Goal: Task Accomplishment & Management: Manage account settings

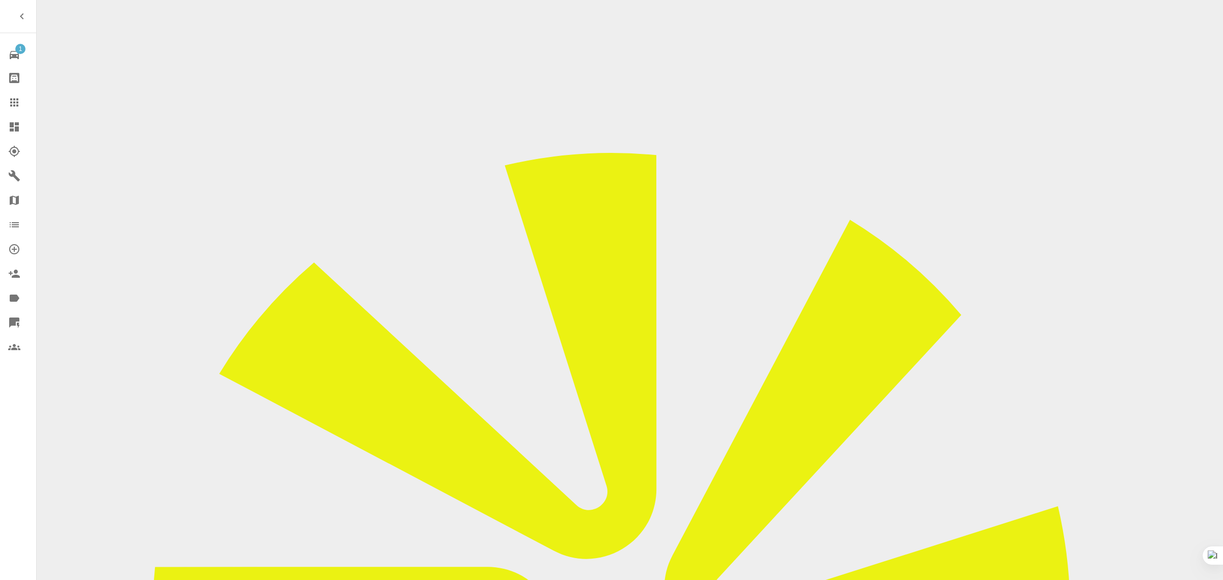
click at [8, 118] on link "Dashboard" at bounding box center [18, 127] width 36 height 24
click at [7, 107] on link "Claims" at bounding box center [18, 102] width 36 height 24
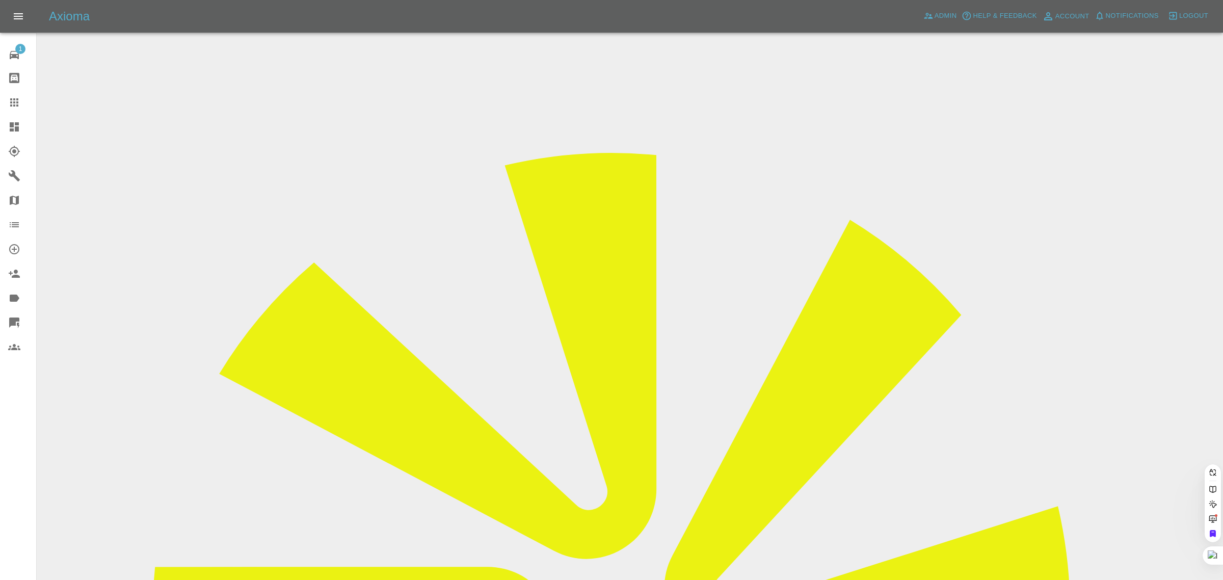
paste input "[PERSON_NAME][EMAIL_ADDRESS][DOMAIN_NAME]"
type input "[PERSON_NAME][EMAIL_ADDRESS][DOMAIN_NAME]"
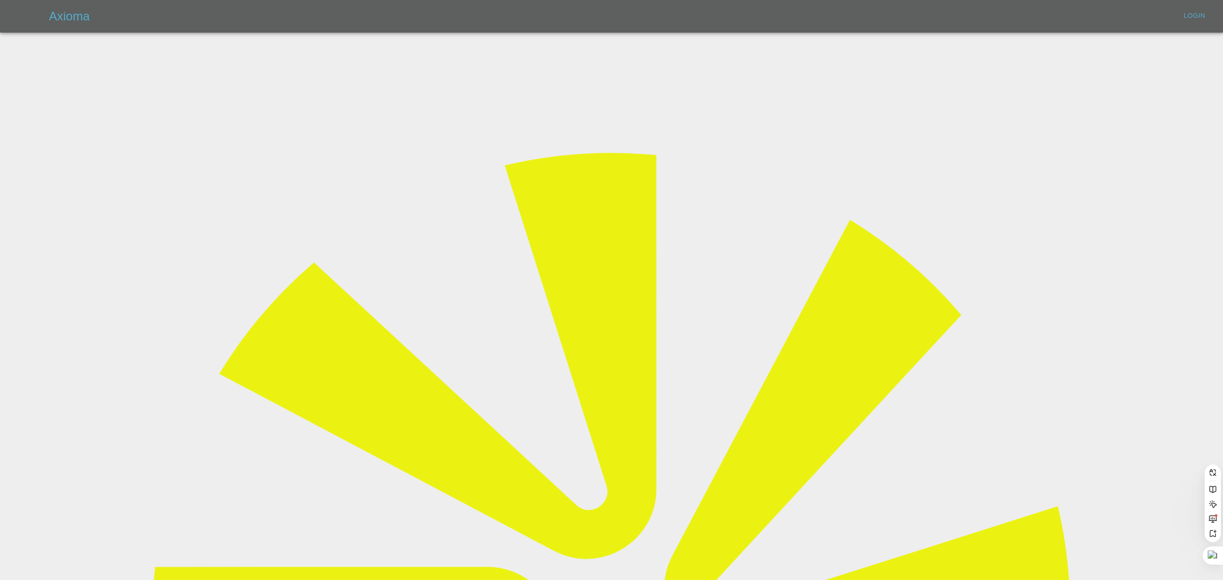
scroll to position [0, 9]
type input "[EMAIL_ADDRESS][DOMAIN_NAME]"
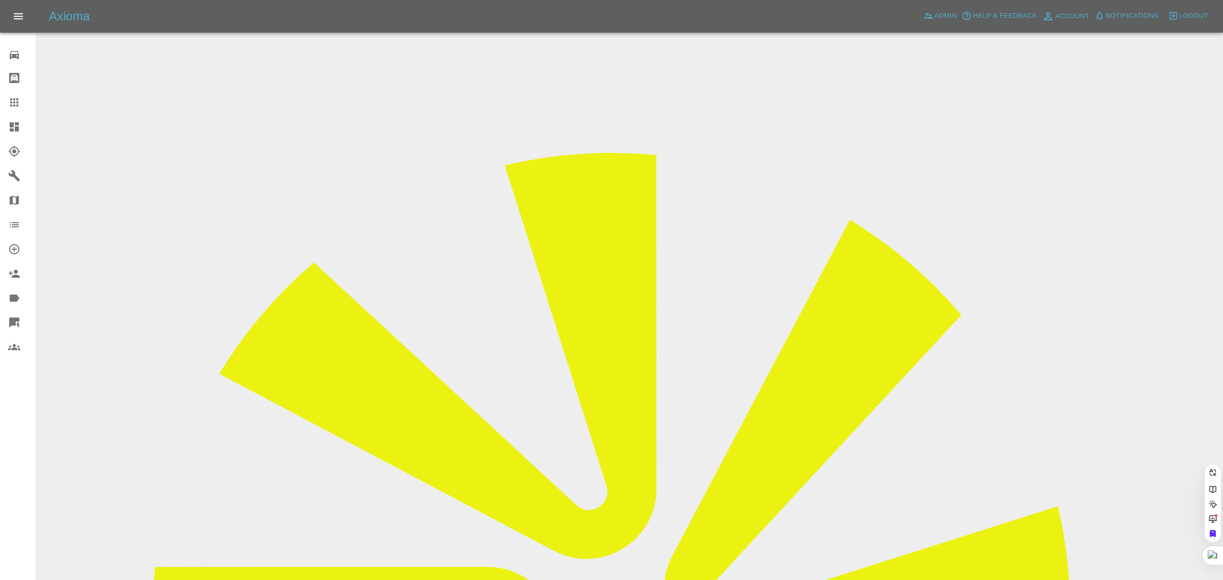
paste input "diane.27@btinternet.com"
type input "diane.27@btinternet.com"
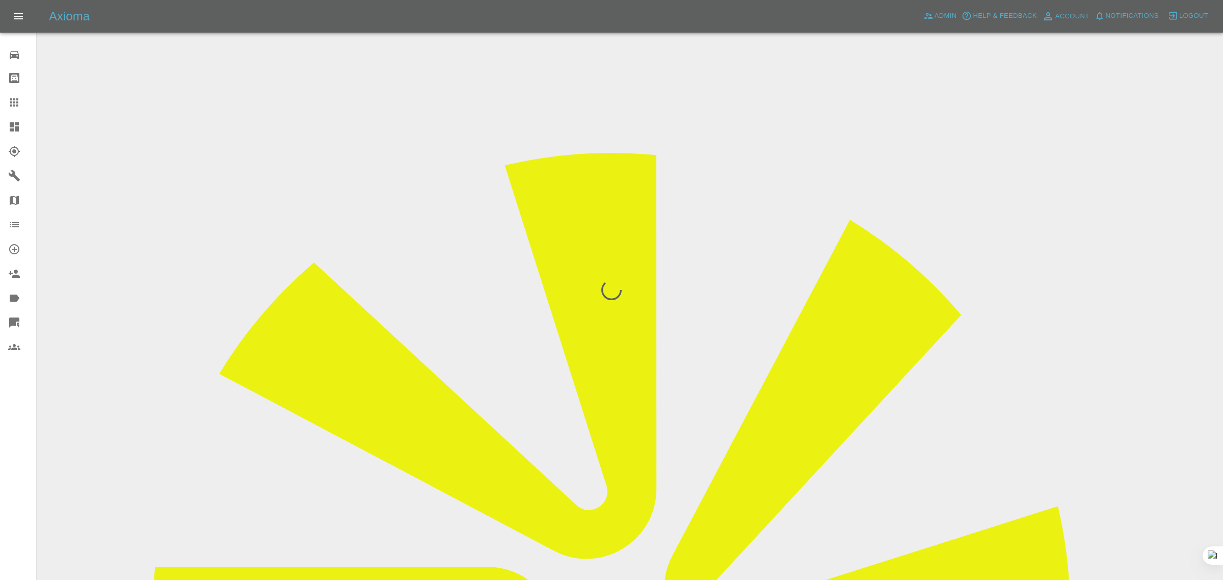
click at [0, 461] on div "0 Repair home Bodyshop home Claims Dashboard Explorer Garages Map Organization …" at bounding box center [18, 290] width 37 height 580
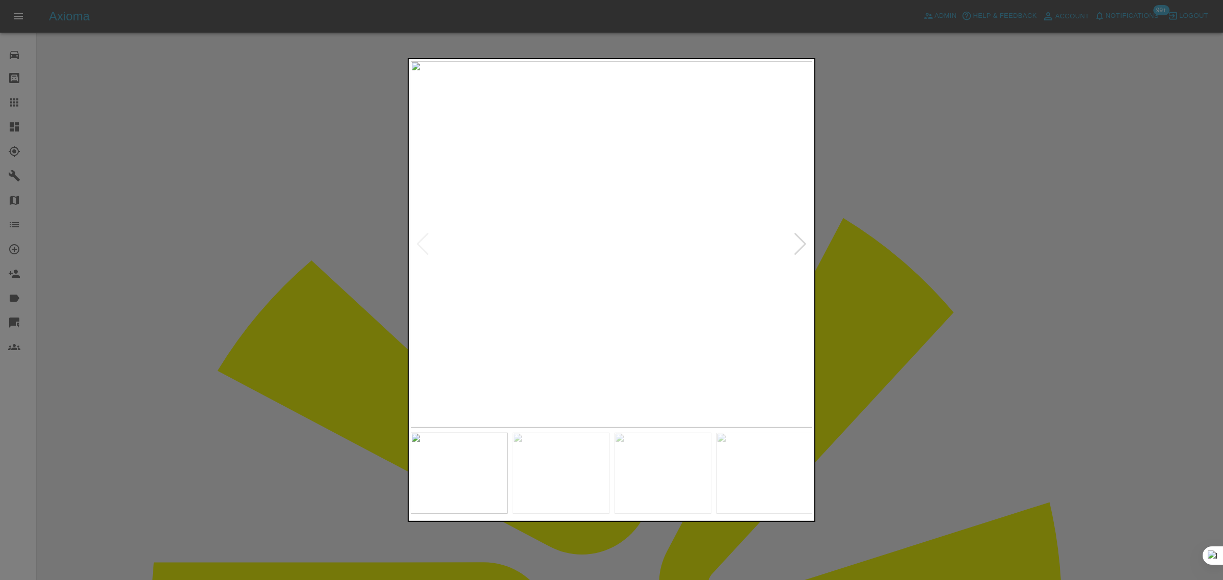
click at [945, 278] on div at bounding box center [611, 290] width 1223 height 580
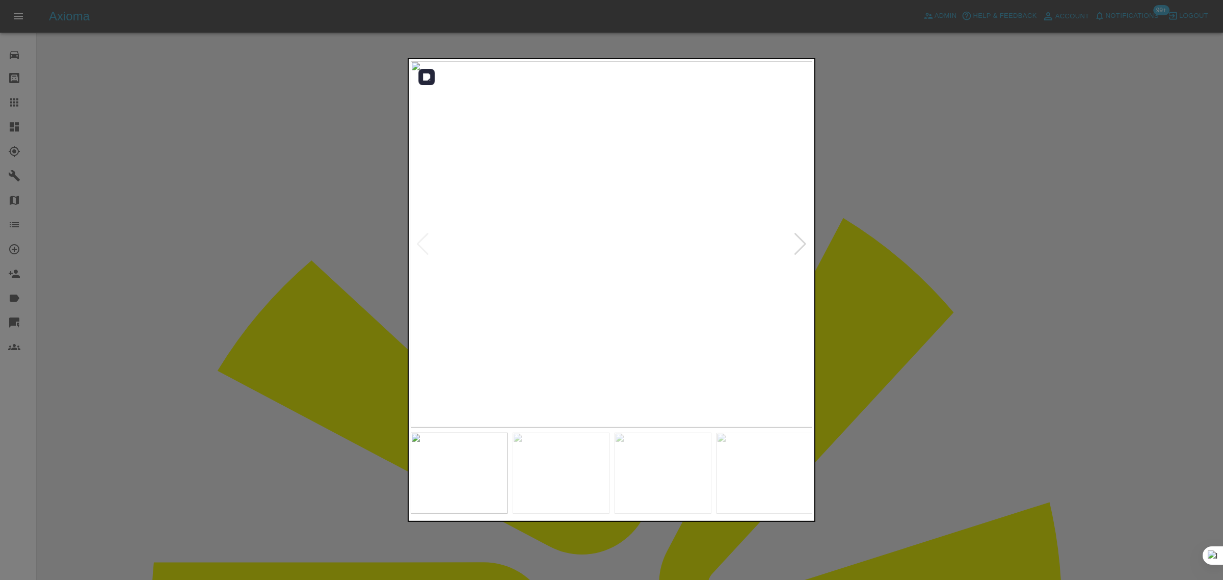
click at [799, 241] on div at bounding box center [800, 244] width 14 height 22
click at [73, 241] on div at bounding box center [611, 290] width 1223 height 580
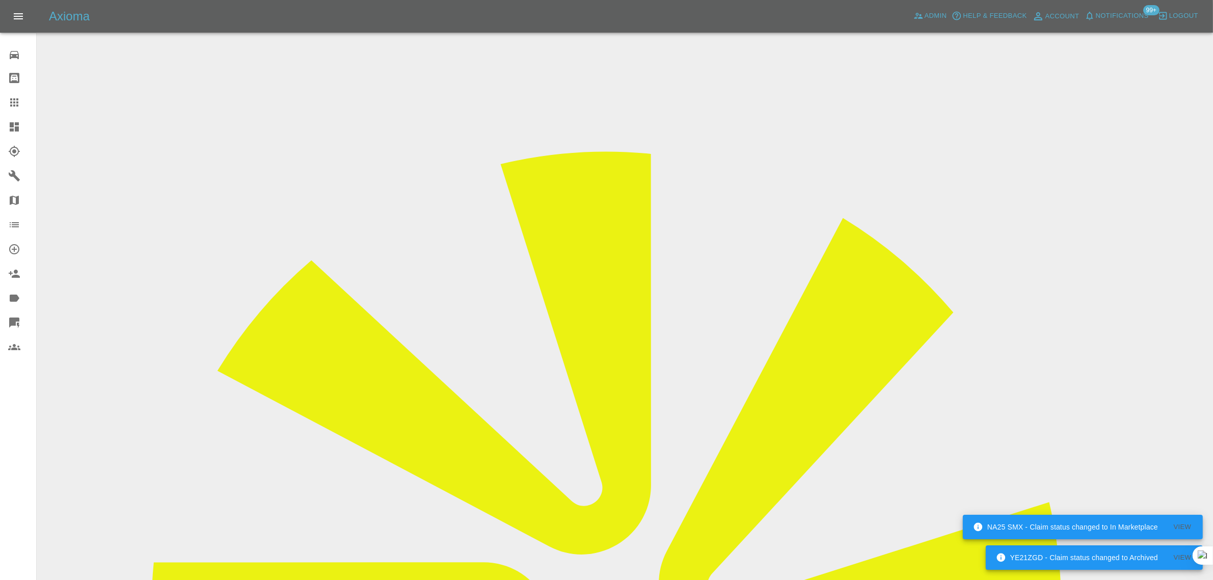
click at [16, 100] on icon at bounding box center [14, 102] width 12 height 12
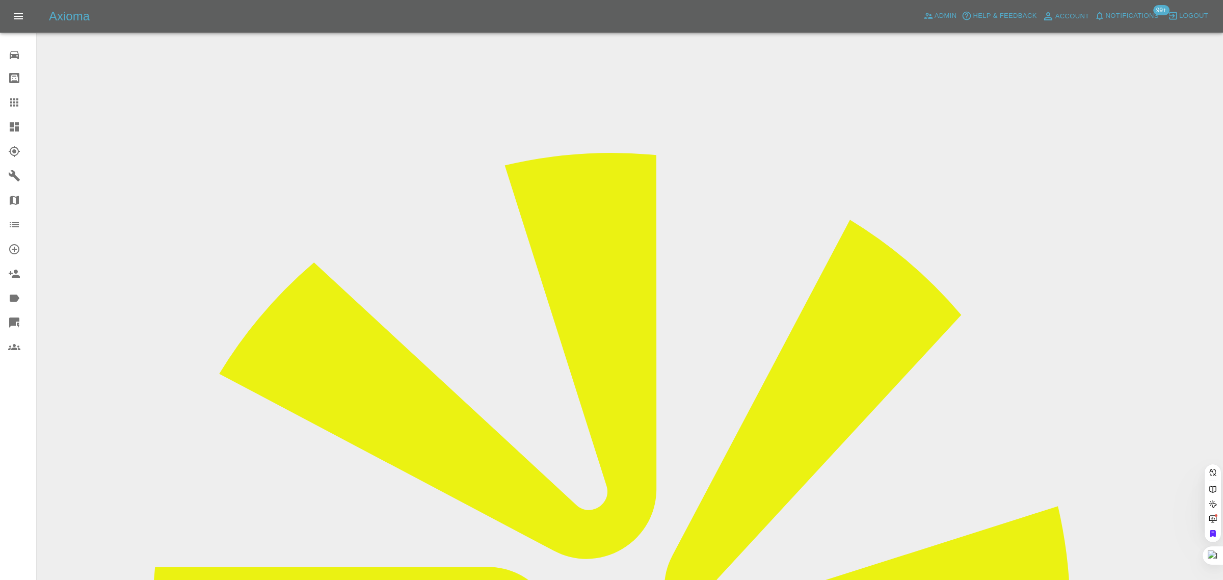
paste input "sarahparker21"
type input "sarahparker21"
click at [27, 474] on div "0 Repair home Bodyshop home Claims Dashboard Explorer Garages Map Organization …" at bounding box center [18, 290] width 37 height 580
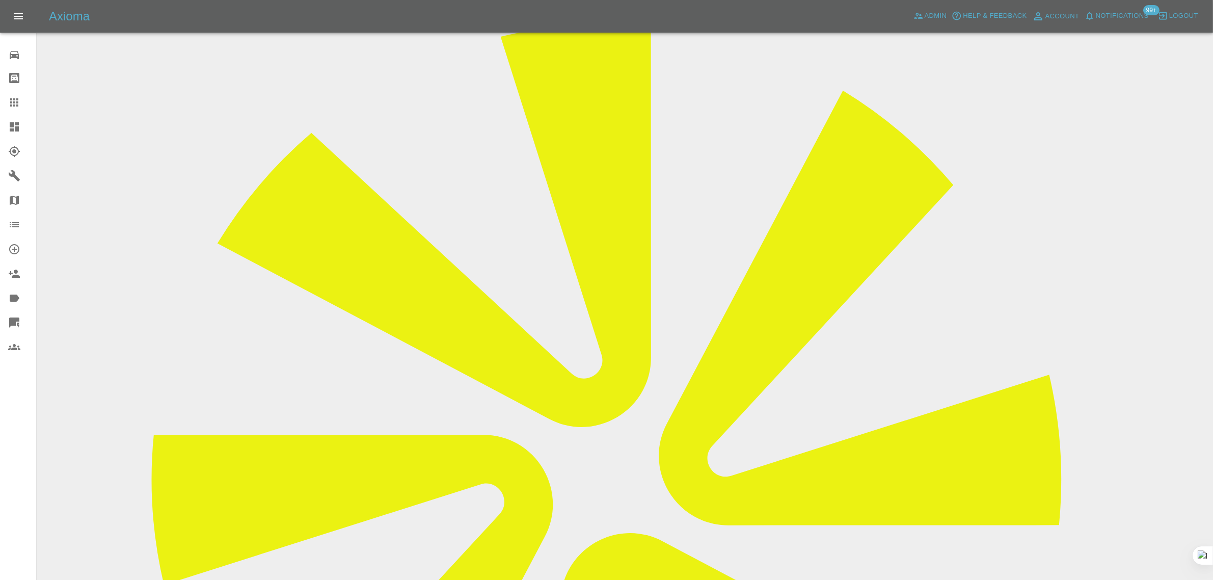
scroll to position [382, 0]
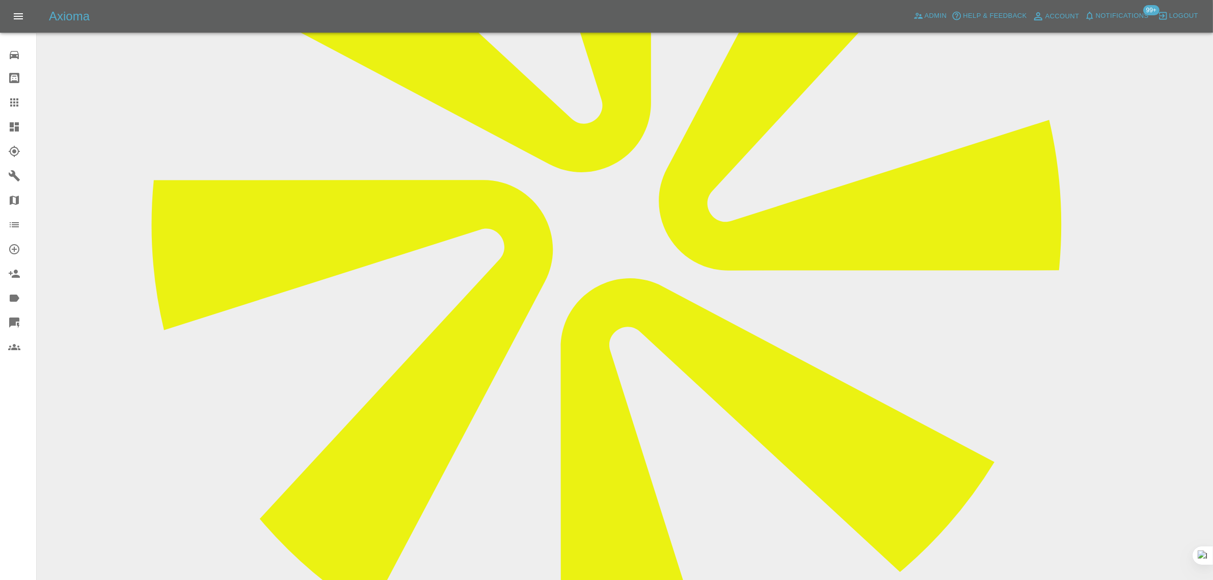
click at [19, 103] on icon at bounding box center [14, 102] width 12 height 12
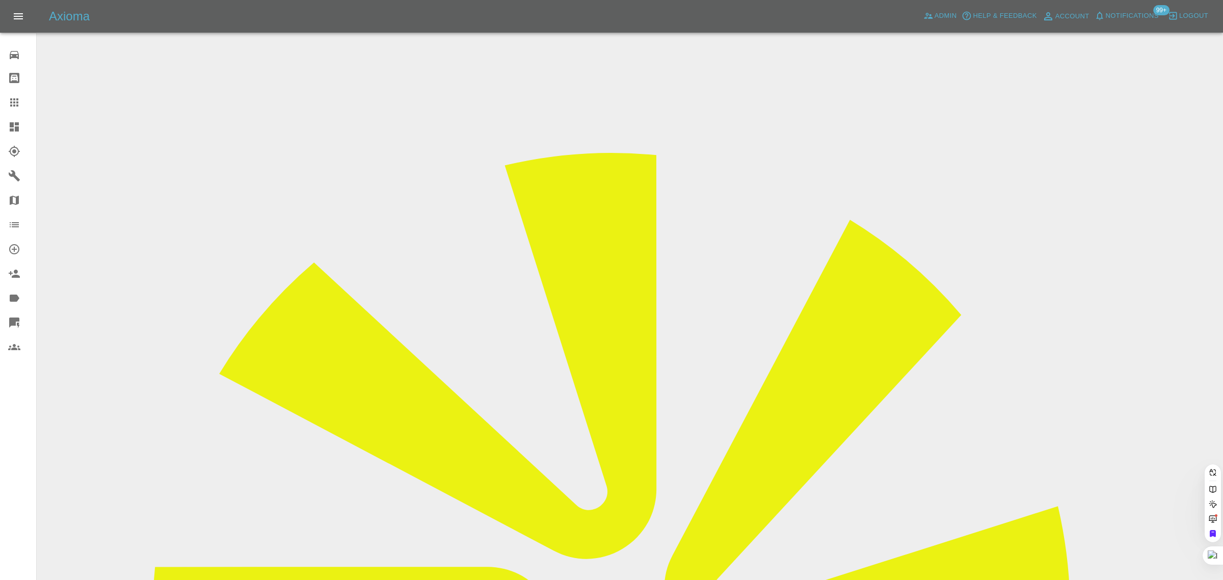
paste input "pgb01@me.com"
type input "pgb01@me.com"
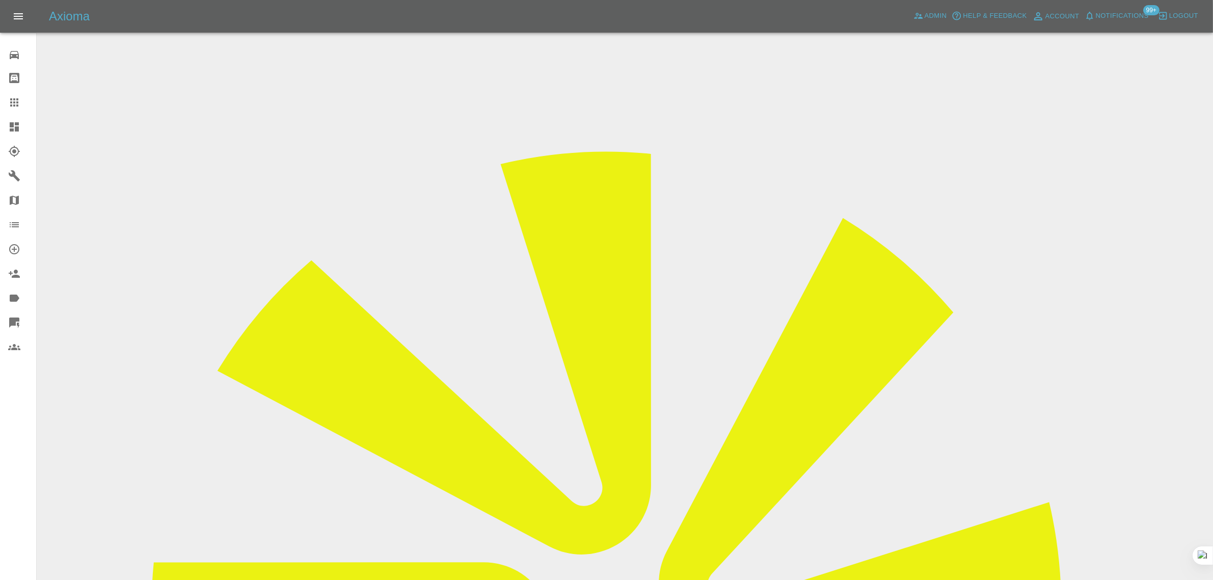
click at [0, 0] on input "Choose images" at bounding box center [0, 0] width 0 height 0
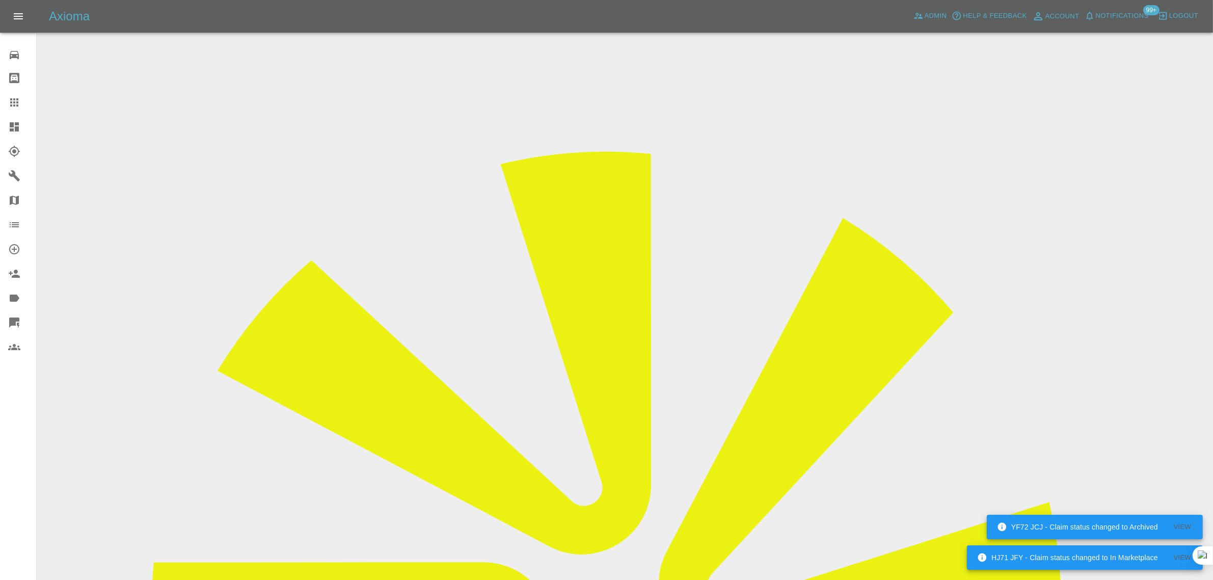
click at [20, 102] on div at bounding box center [22, 102] width 29 height 12
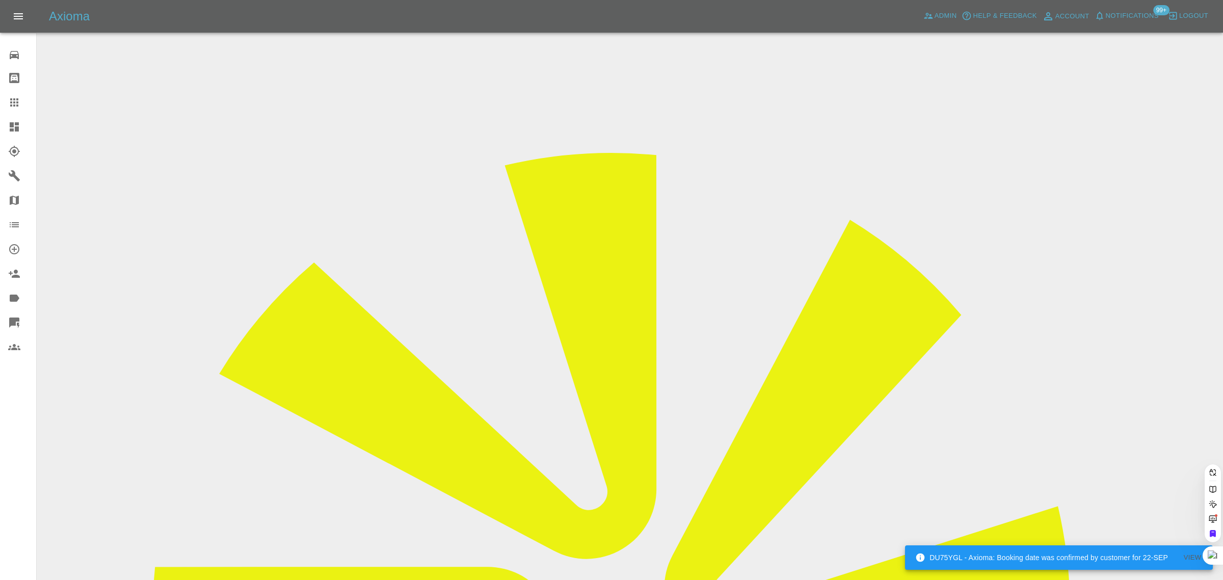
paste input "robp2022@gmail.com"
type input "robp2022@gmail.com"
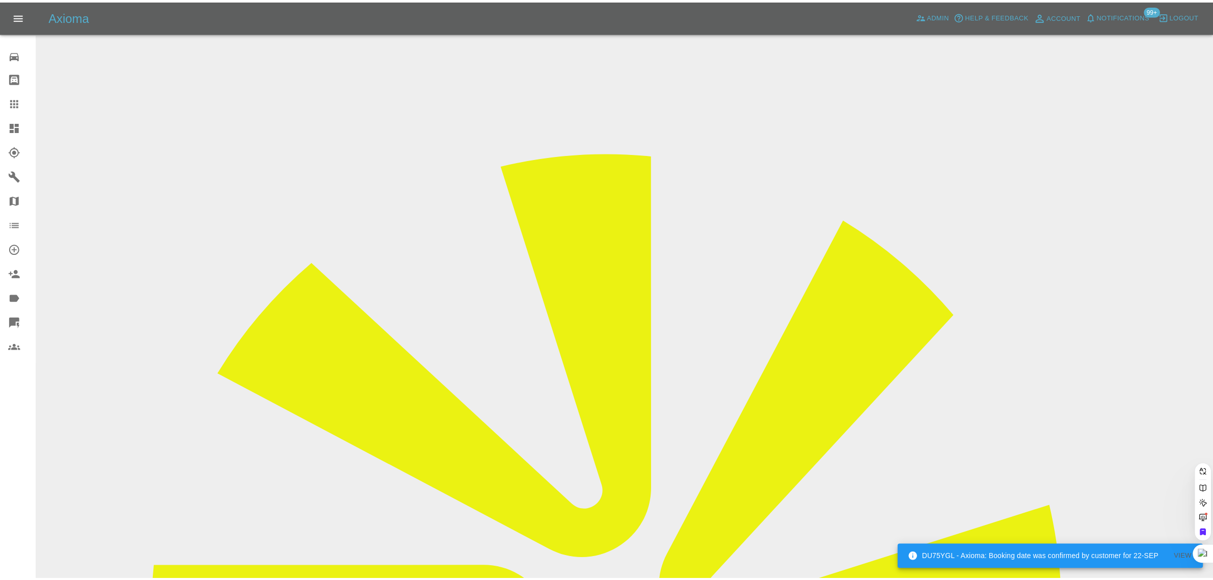
scroll to position [0, 0]
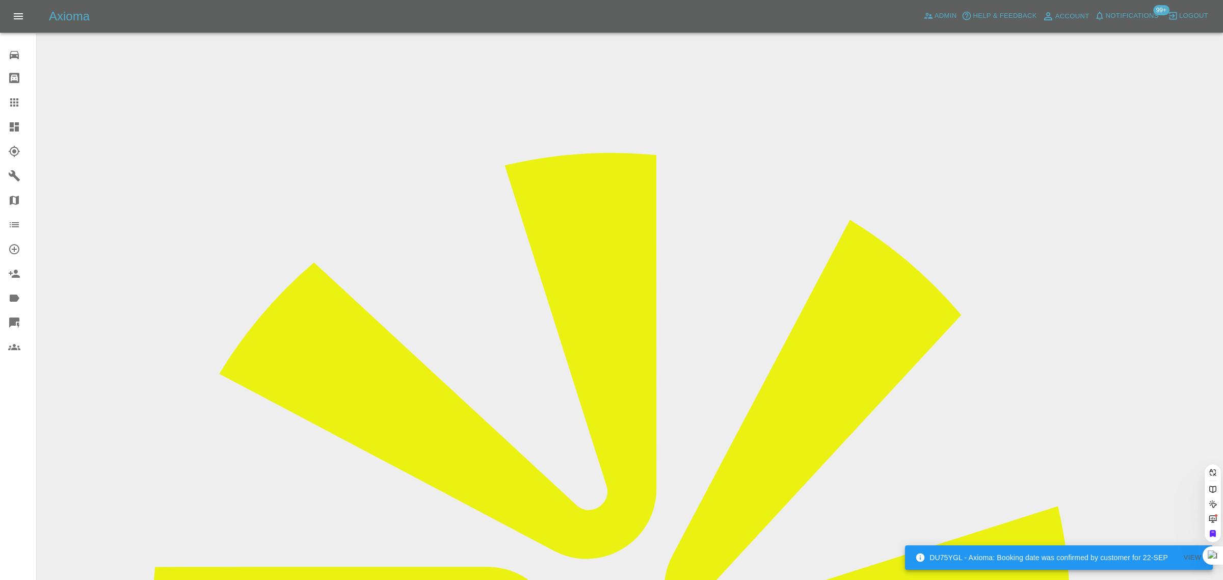
click at [0, 452] on div "0 Repair home Bodyshop home Claims Dashboard Explorer Garages Map Organization …" at bounding box center [18, 290] width 37 height 580
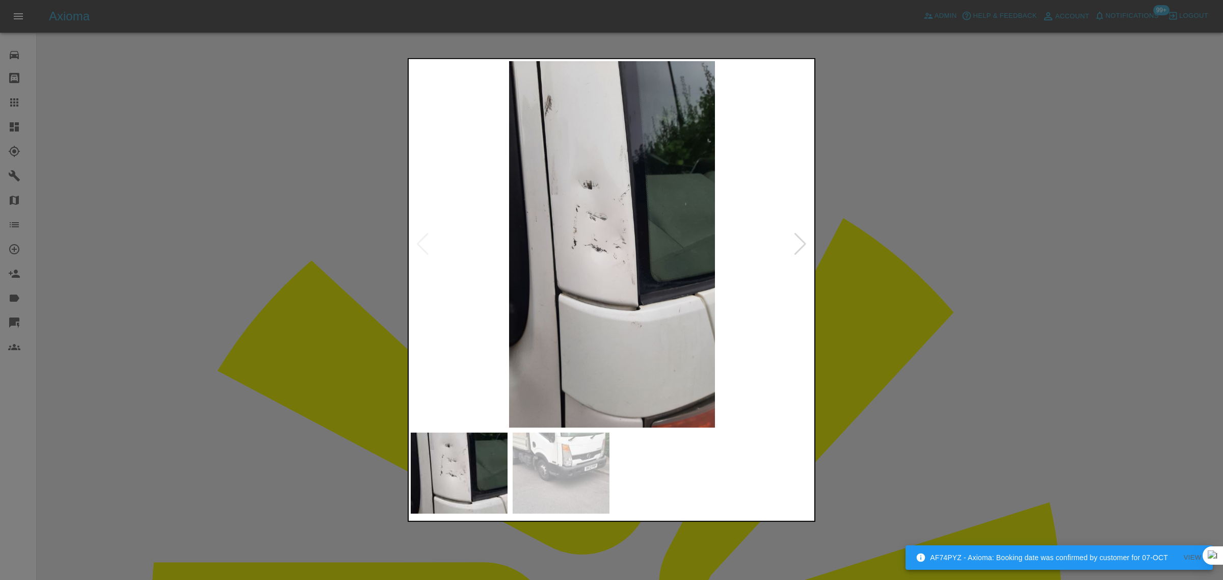
click at [942, 265] on div at bounding box center [611, 290] width 1223 height 580
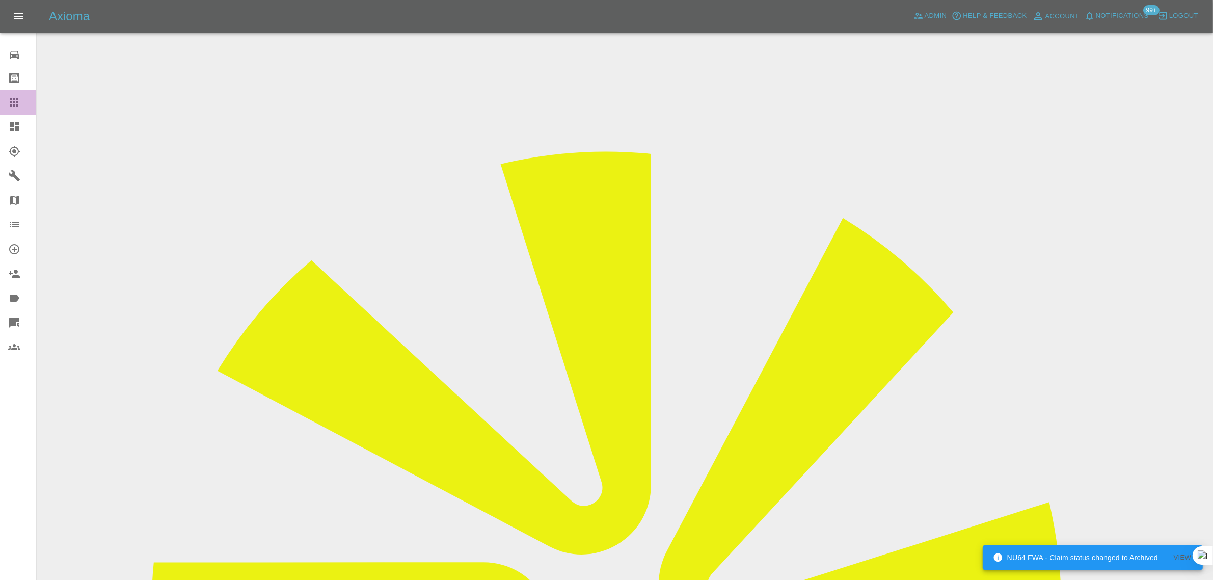
click at [18, 100] on icon at bounding box center [14, 102] width 12 height 12
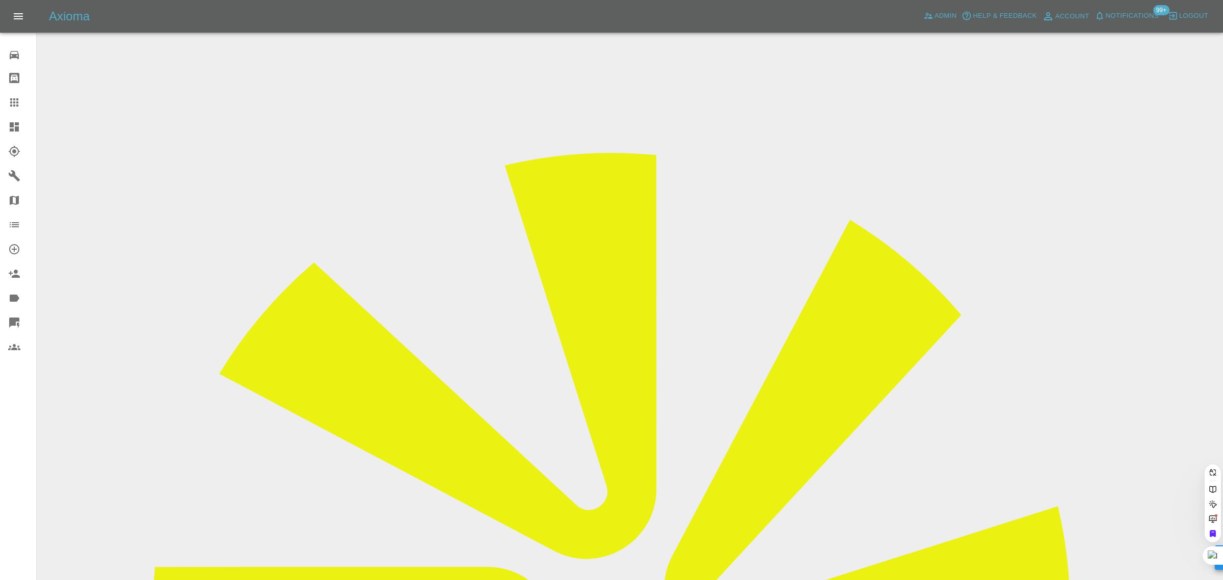
paste input "pennydolby@hotmail.co.uk"
type input "pennydolby@hotmail.co.uk"
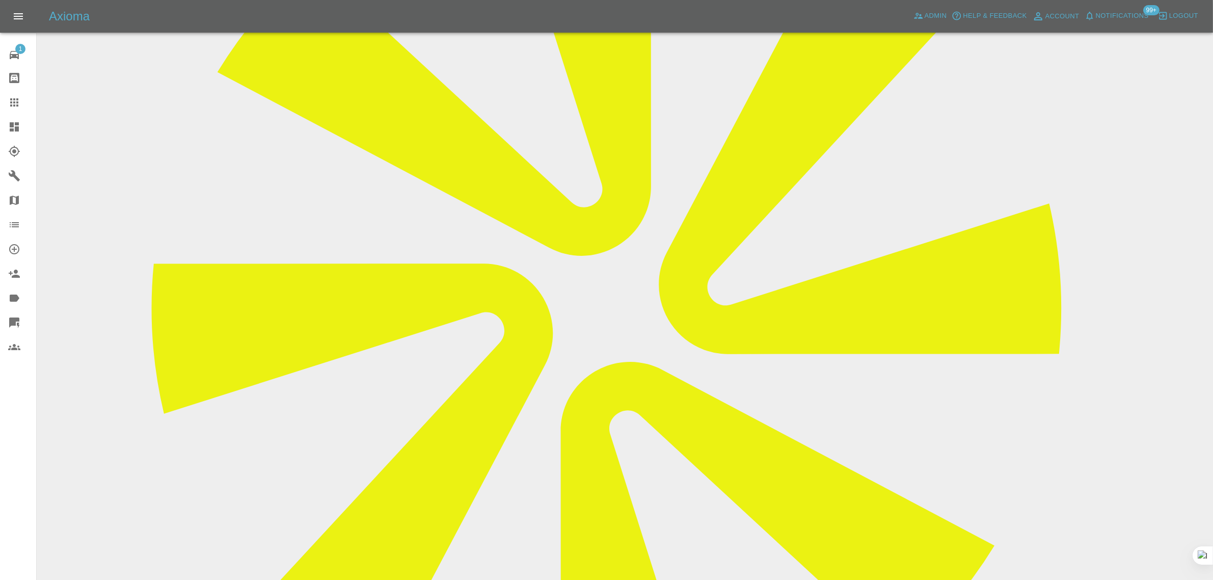
scroll to position [191, 0]
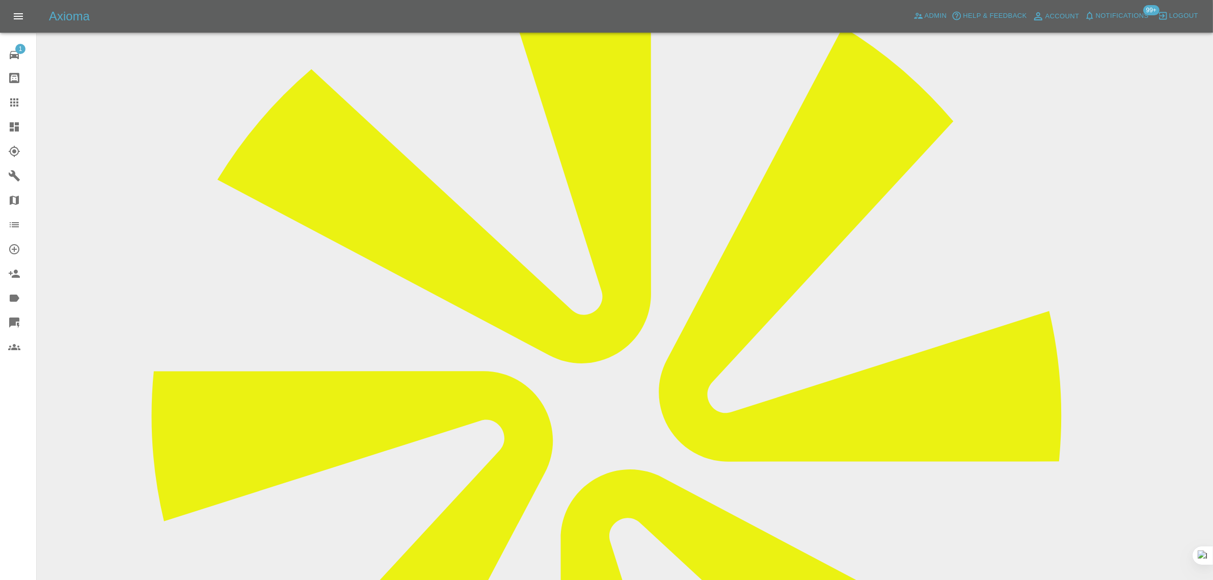
click at [11, 110] on link "Claims" at bounding box center [18, 102] width 36 height 24
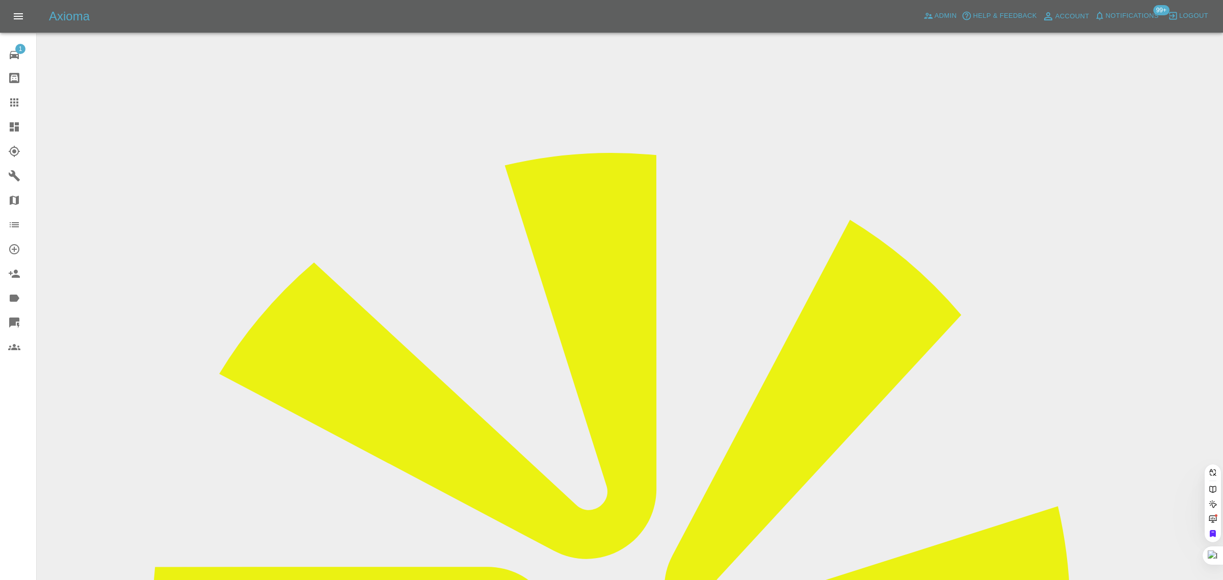
paste input "issacpzacharia@gmail.com"
type input "issacpzacharia@gmail.com"
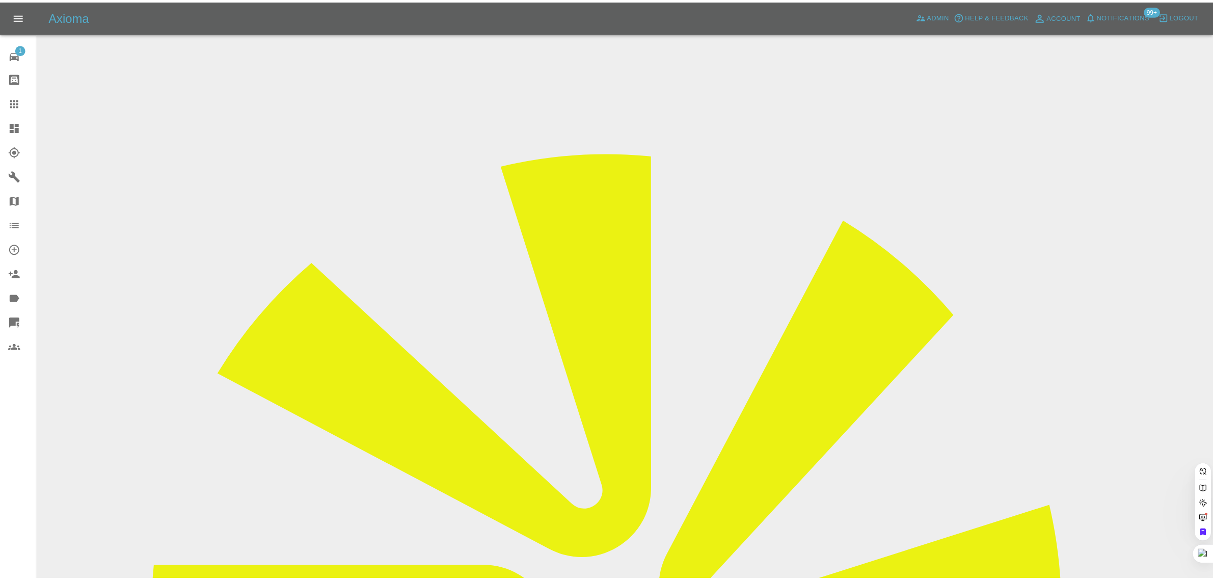
scroll to position [0, 16]
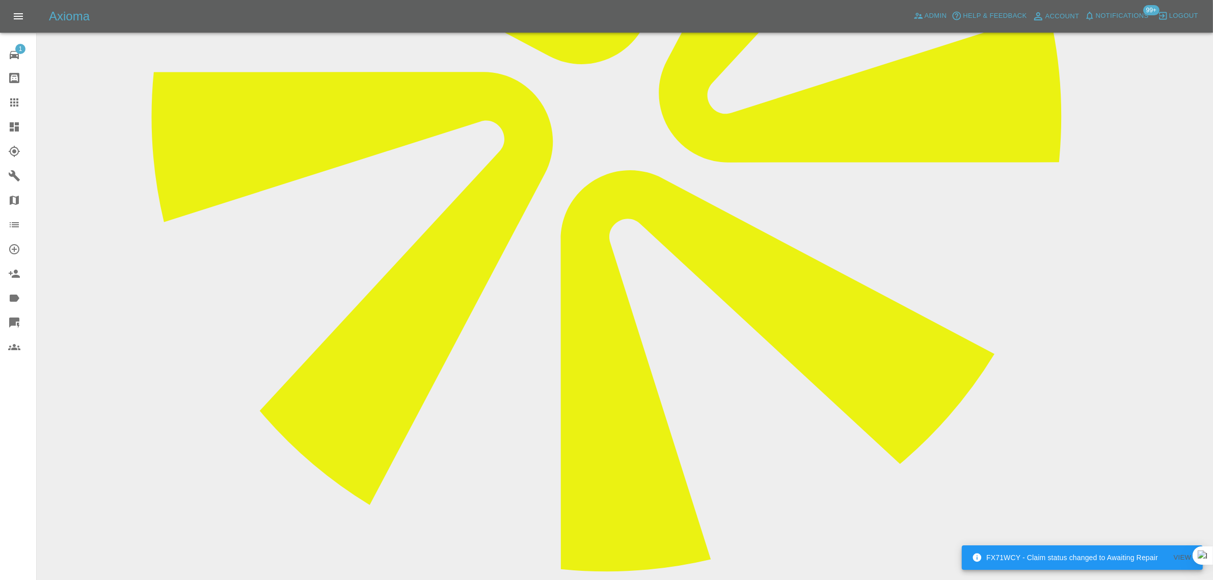
scroll to position [764, 0]
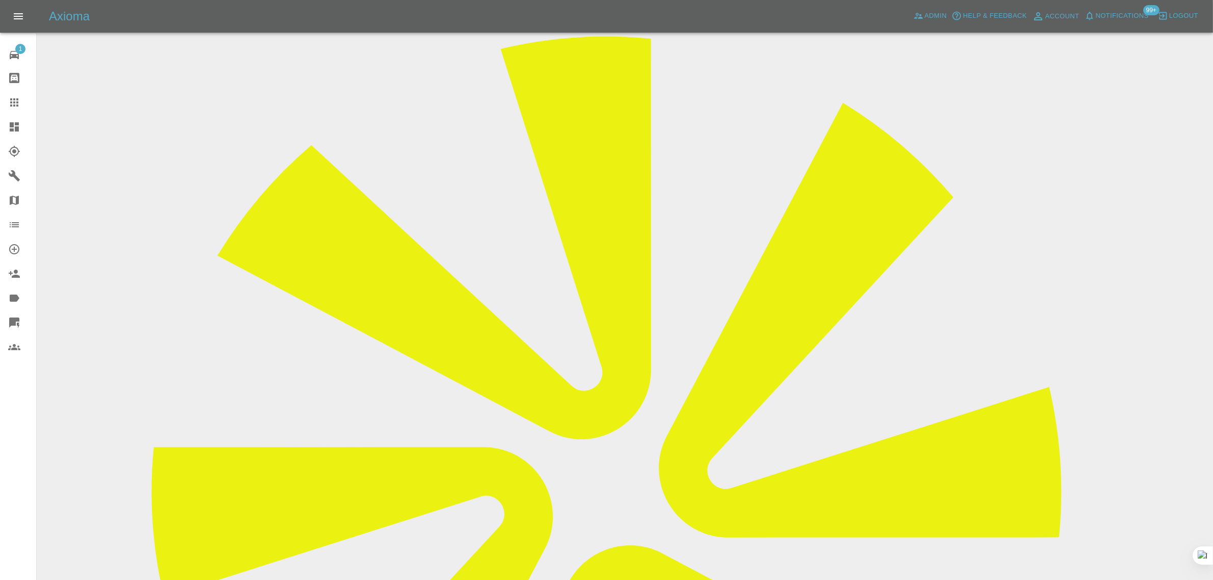
scroll to position [127, 0]
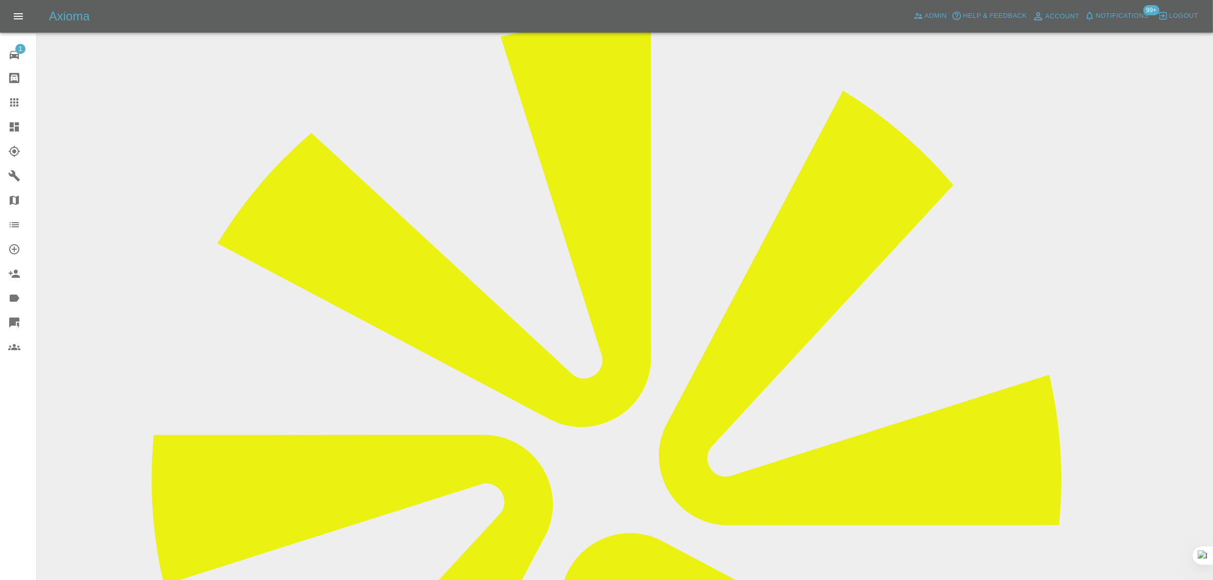
drag, startPoint x: 586, startPoint y: 214, endPoint x: 723, endPoint y: 224, distance: 137.9
copy tr "Kasek.izabela@gmail.com"
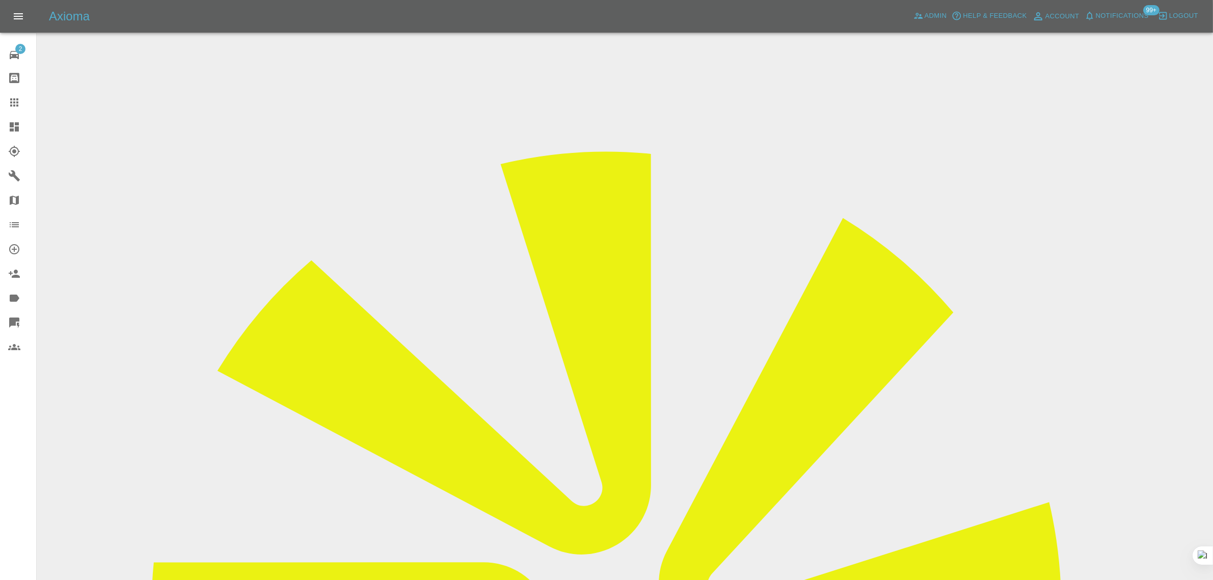
drag, startPoint x: 586, startPoint y: 340, endPoint x: 755, endPoint y: 339, distance: 169.1
copy td "customerrelations@nationalwindscreens.co.uk"
drag, startPoint x: 580, startPoint y: 339, endPoint x: 758, endPoint y: 345, distance: 178.4
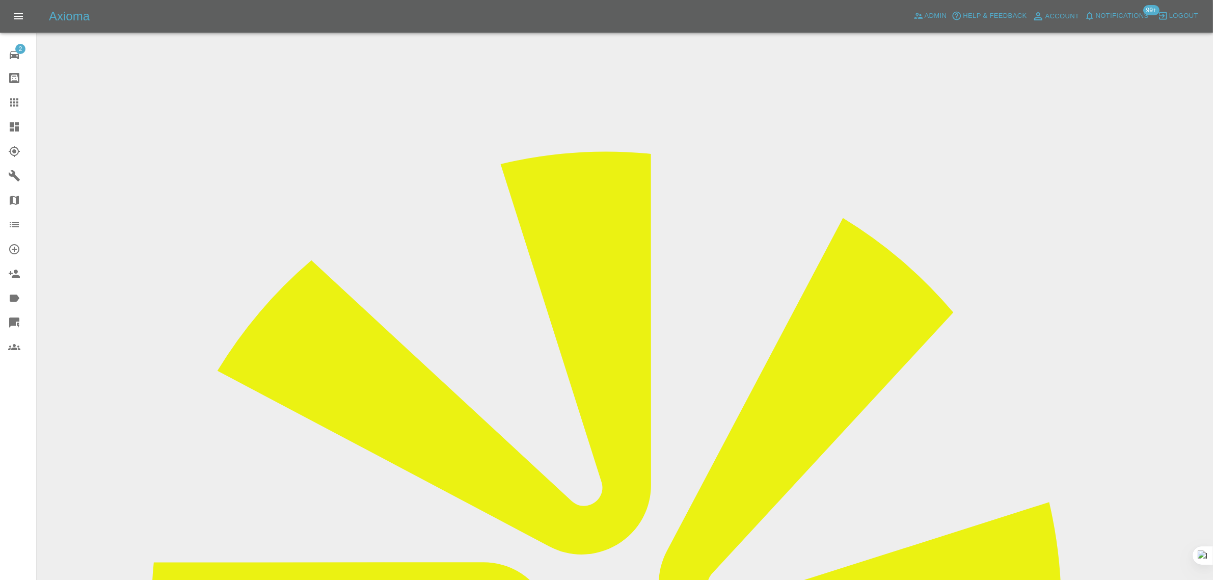
copy tr "customerrelations@nationalwindscreens.co.uk"
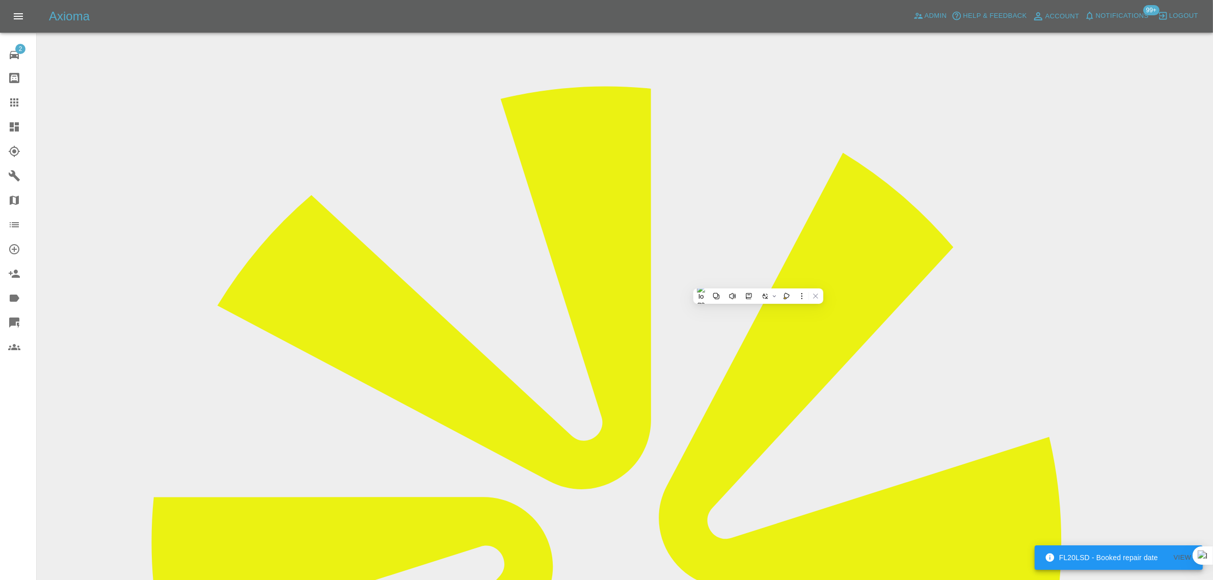
scroll to position [64, 0]
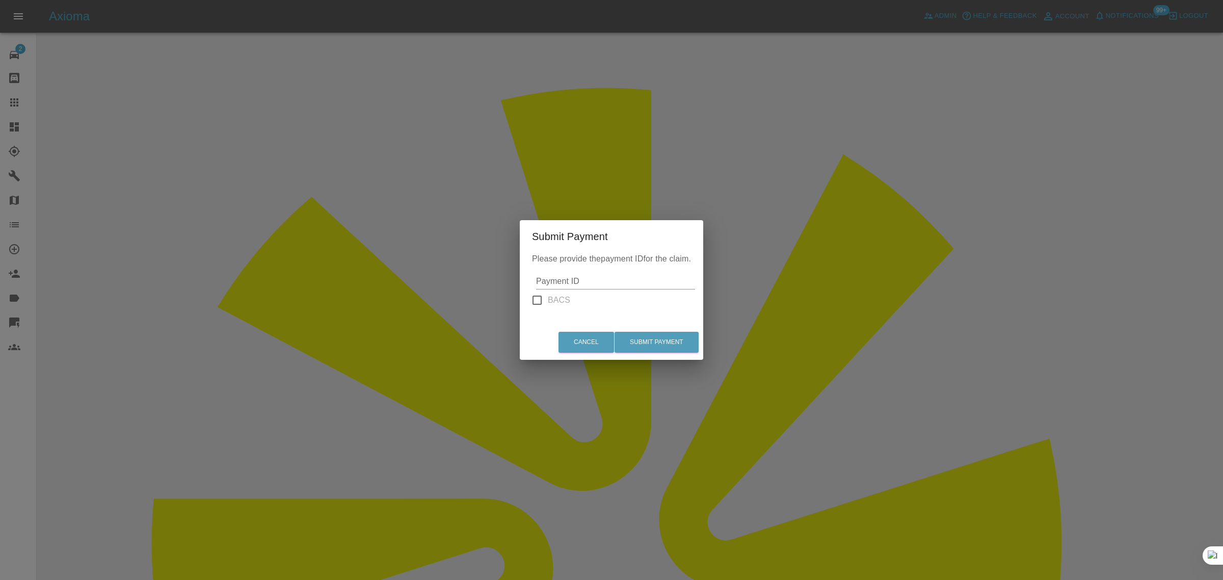
click at [539, 301] on input "BACS" at bounding box center [536, 299] width 21 height 21
checkbox input "true"
click at [564, 284] on input "Amount" at bounding box center [615, 281] width 156 height 16
type input "0"
type input "300"
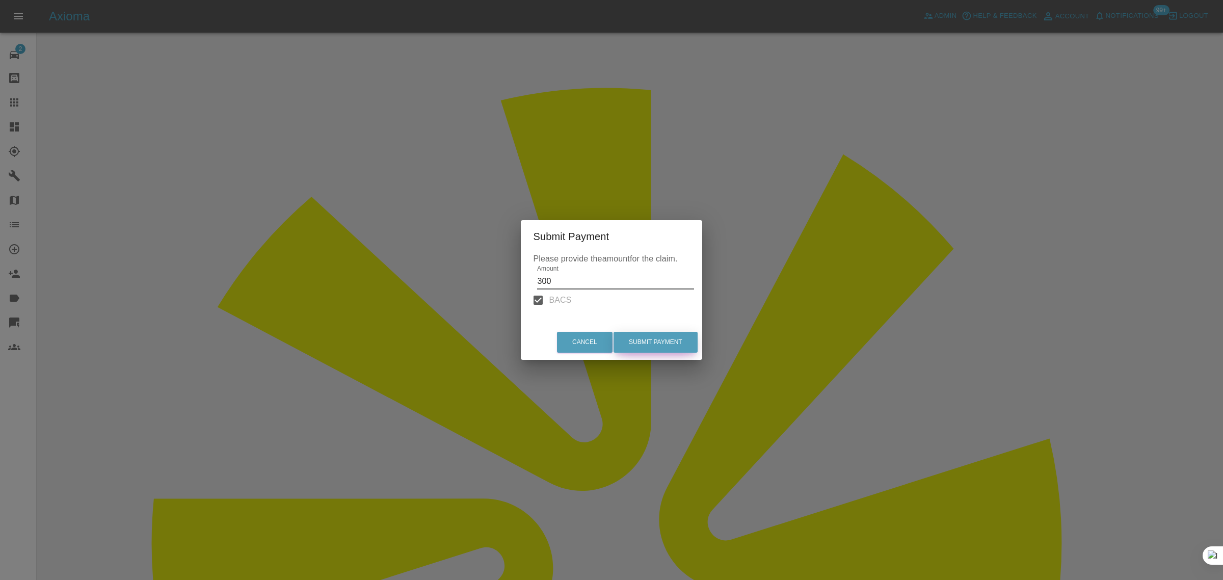
click at [650, 344] on button "Submit Payment" at bounding box center [655, 342] width 84 height 21
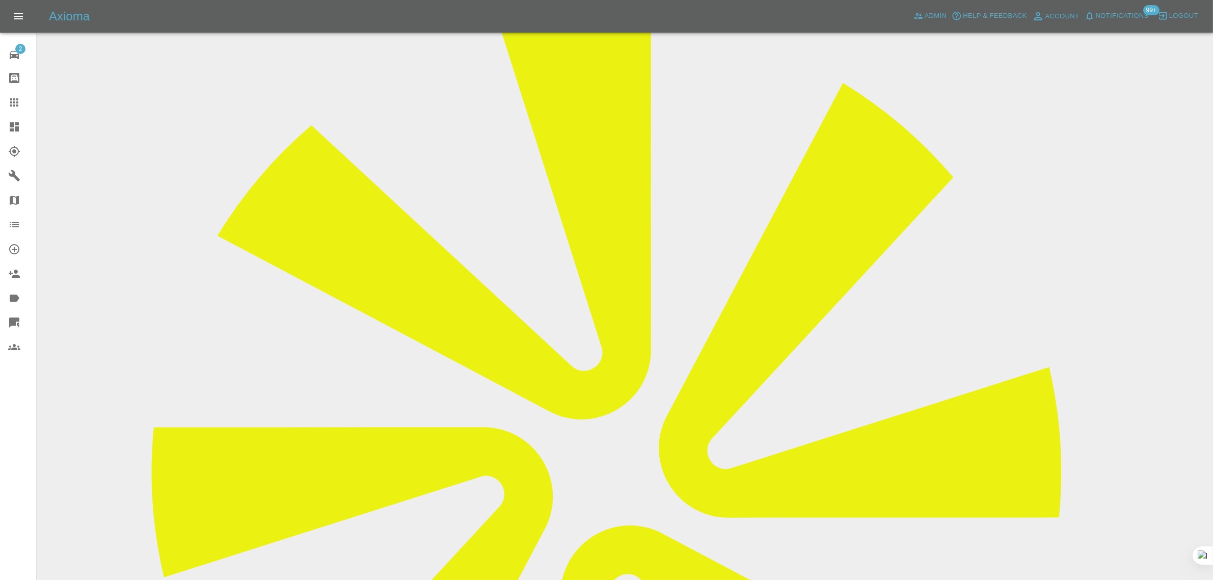
scroll to position [127, 0]
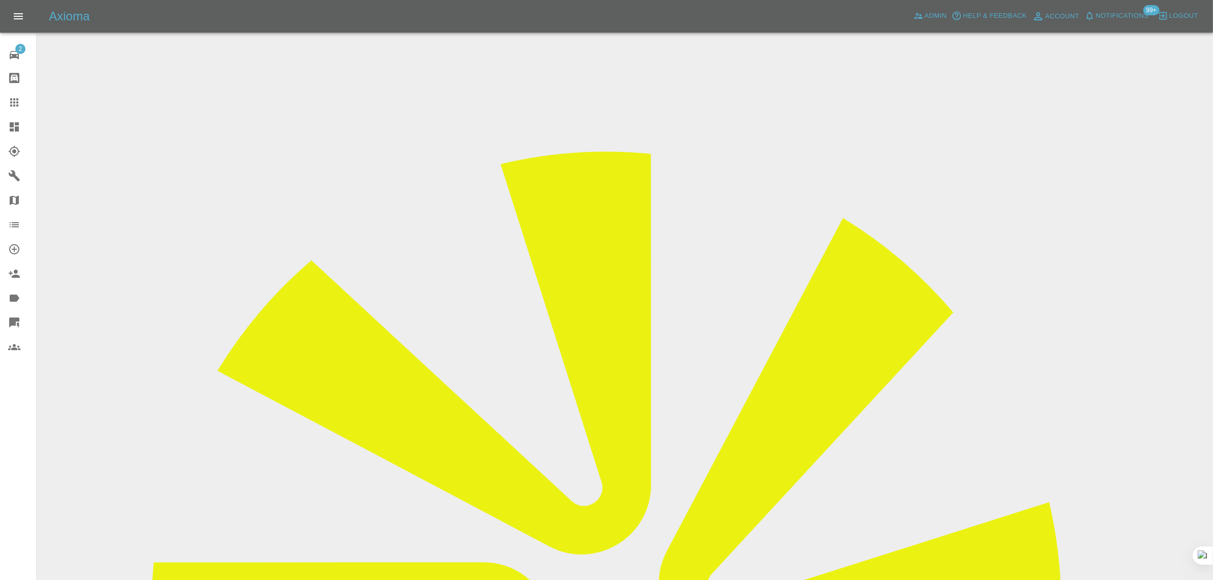
drag, startPoint x: 358, startPoint y: 298, endPoint x: 299, endPoint y: 298, distance: 59.1
paste input "780 705 3890"
type input "07807053890"
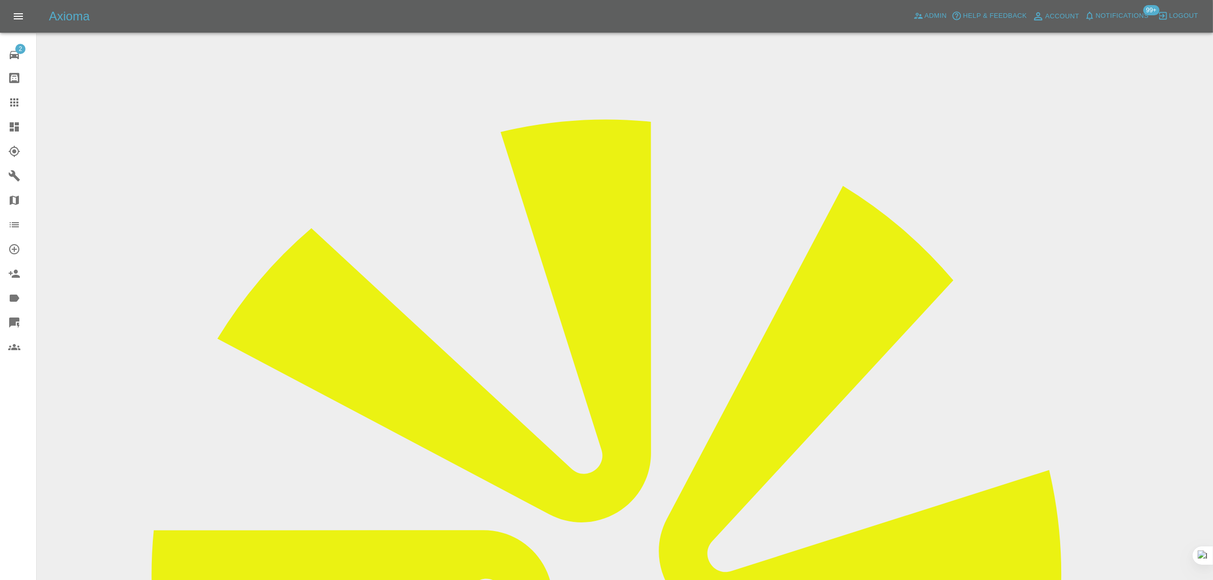
scroll to position [50, 0]
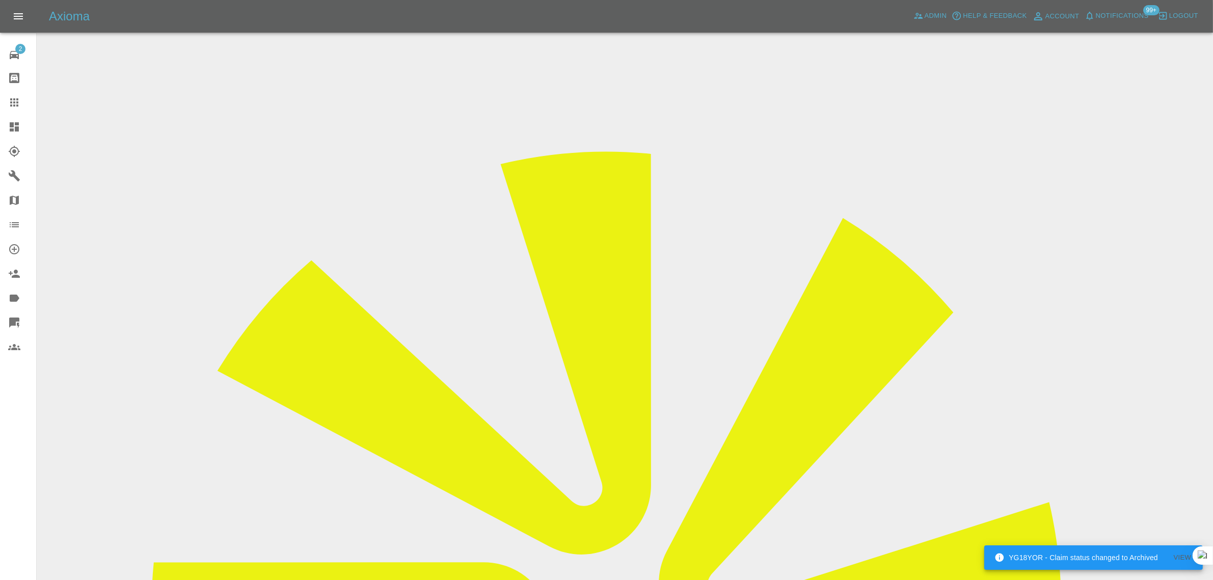
drag, startPoint x: 587, startPoint y: 346, endPoint x: 748, endPoint y: 330, distance: 161.8
copy td "customerrelations@nationalwindscreens.co.uk"
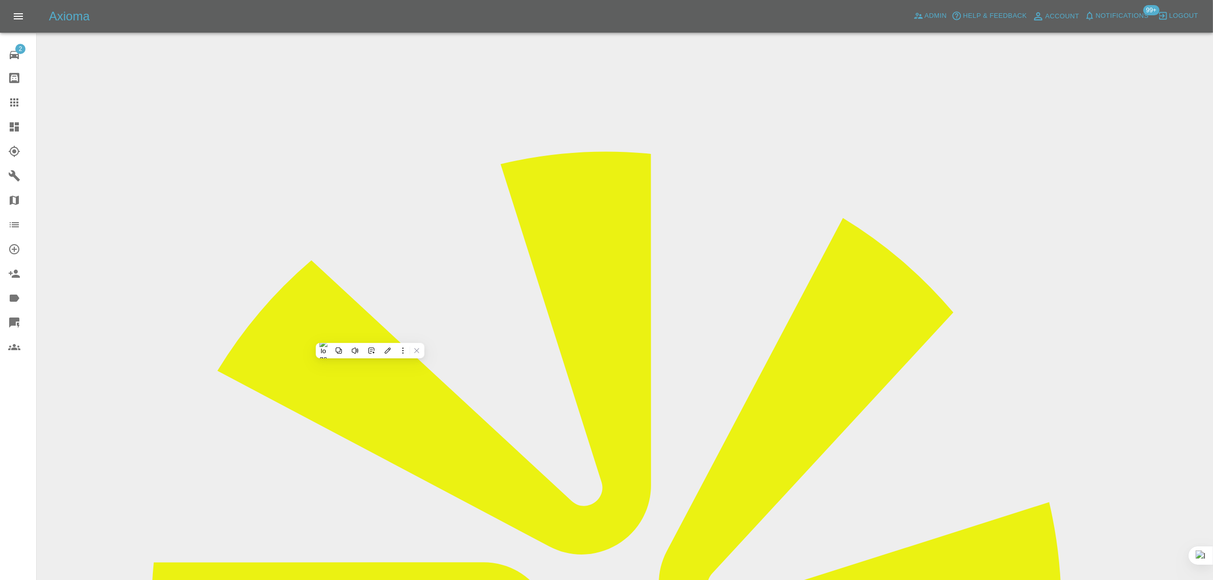
paste input "traceywoodcock1@sky.com"
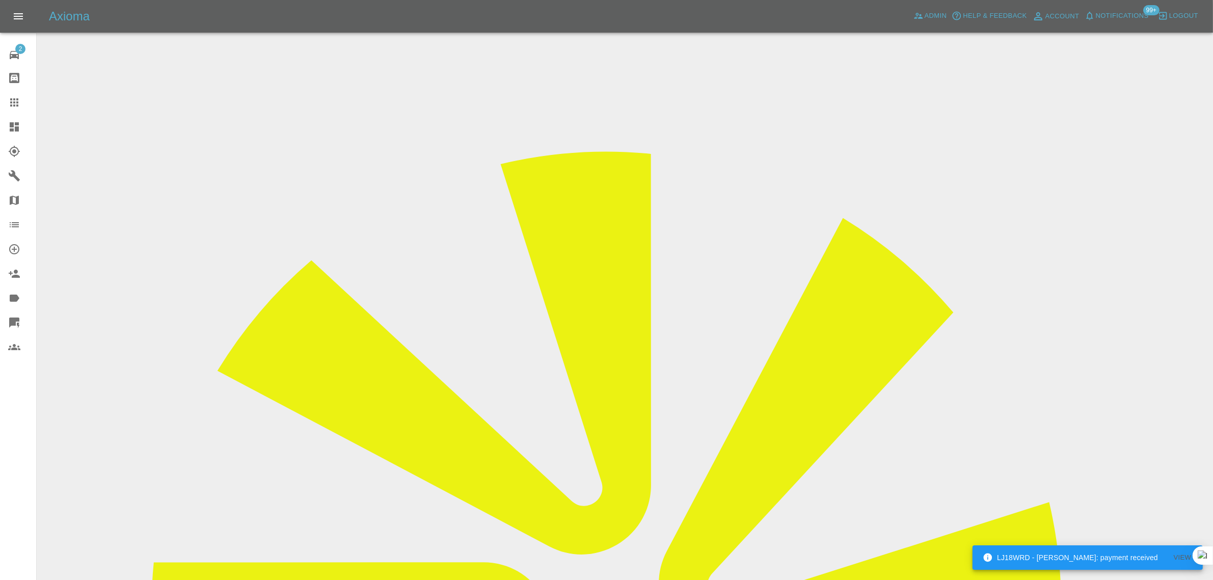
type input "traceywoodcock1@sky.com"
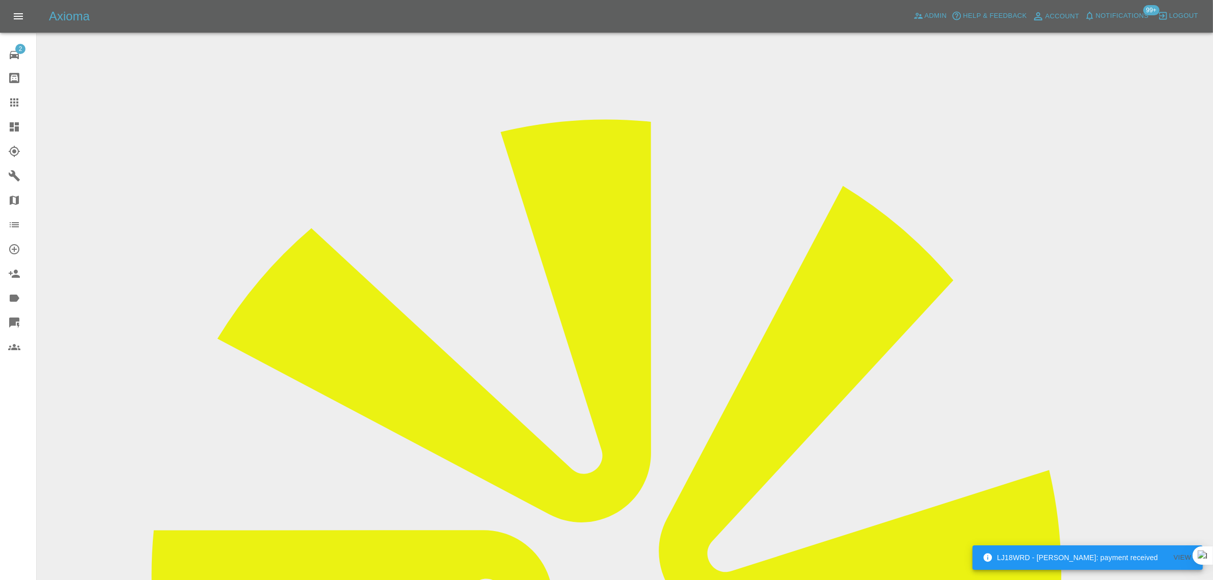
scroll to position [50, 0]
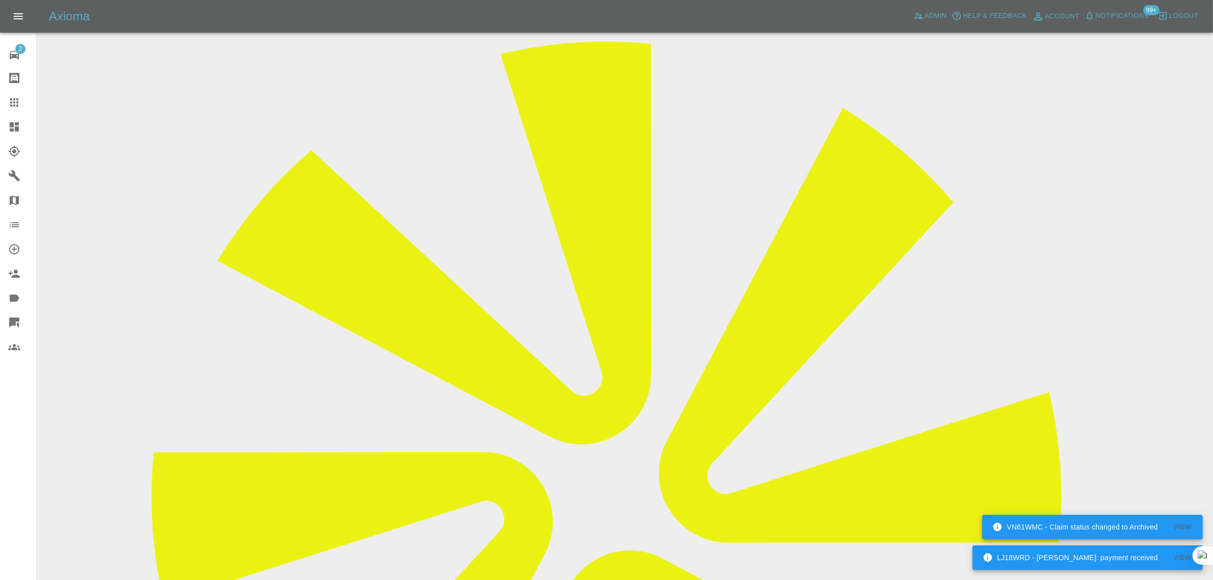
scroll to position [382, 0]
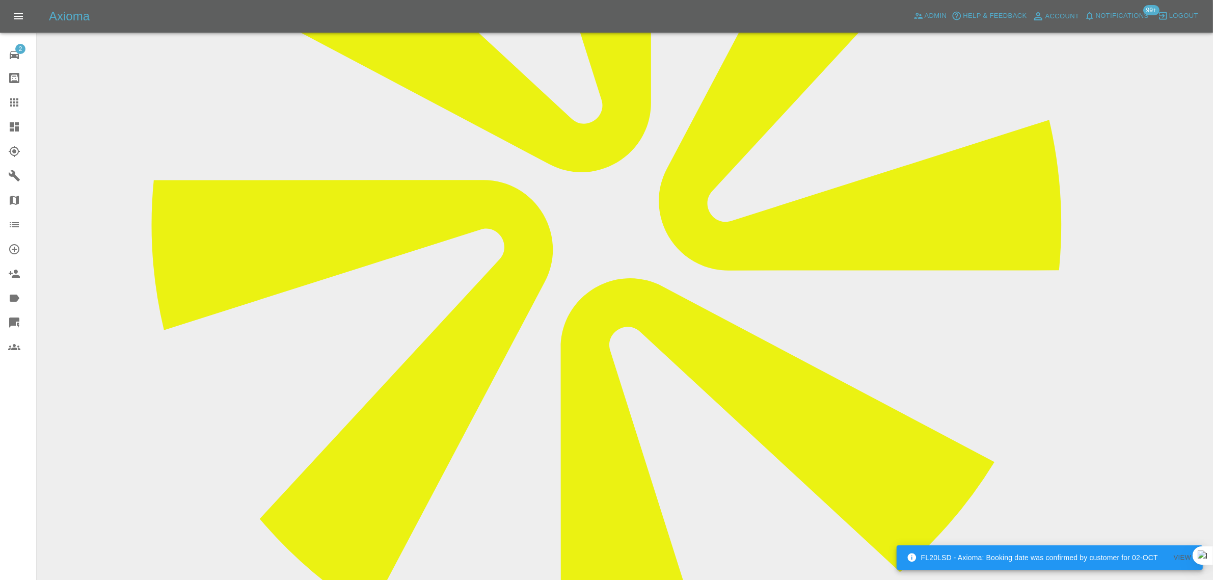
paste textarea "customerrelations@nationalwindscreens.co.uk"
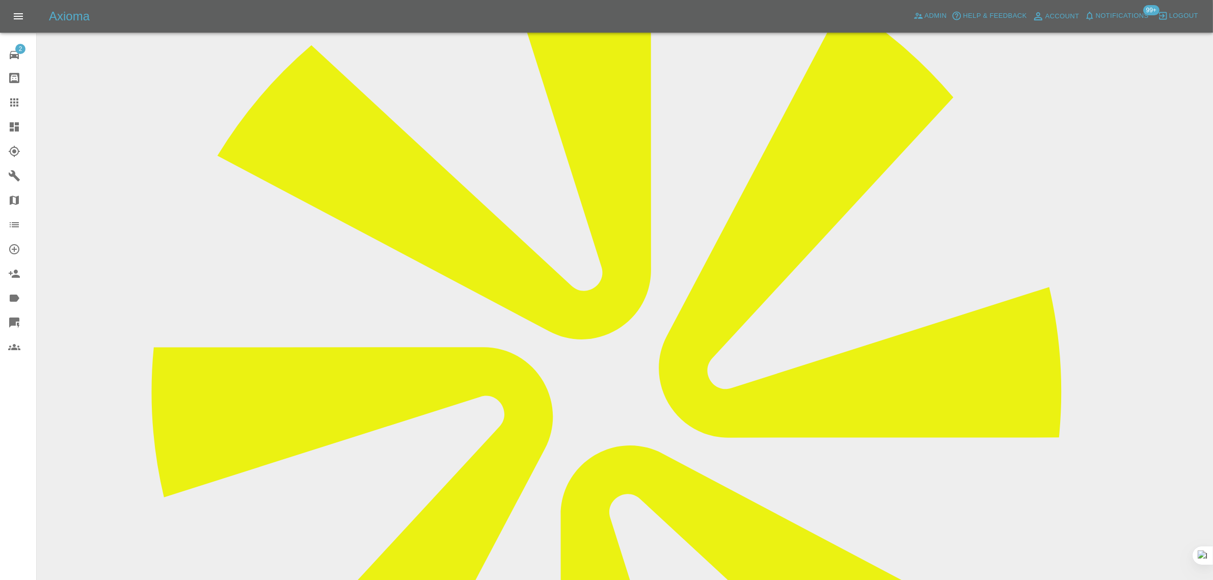
scroll to position [0, 0]
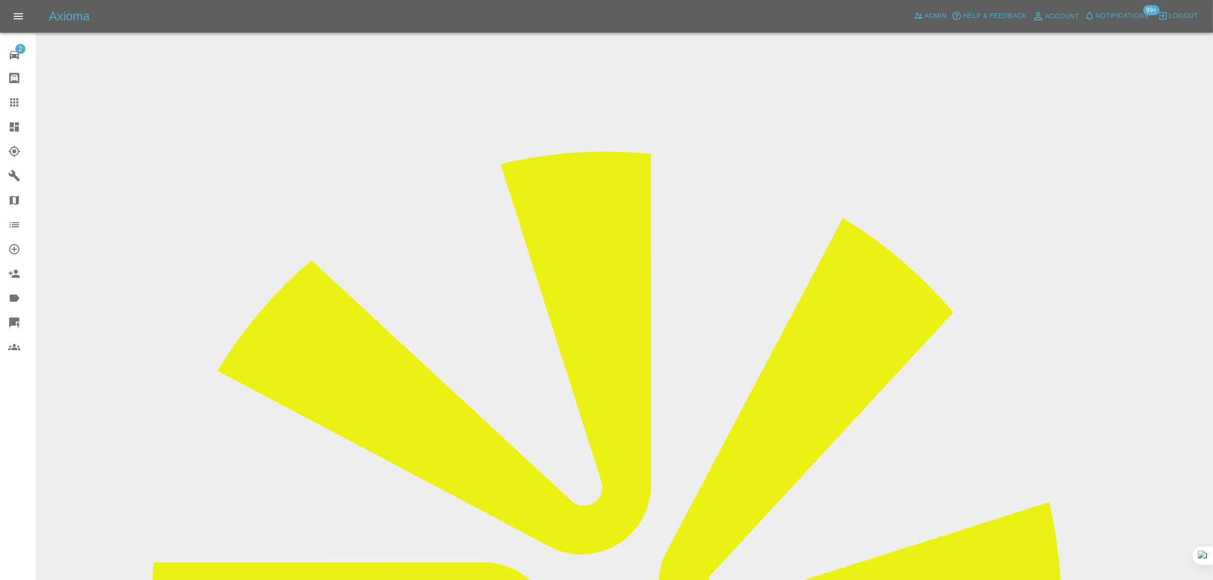
drag, startPoint x: 706, startPoint y: 344, endPoint x: 759, endPoint y: 346, distance: 53.0
copy tr "traceywoodcock1@sky.com"
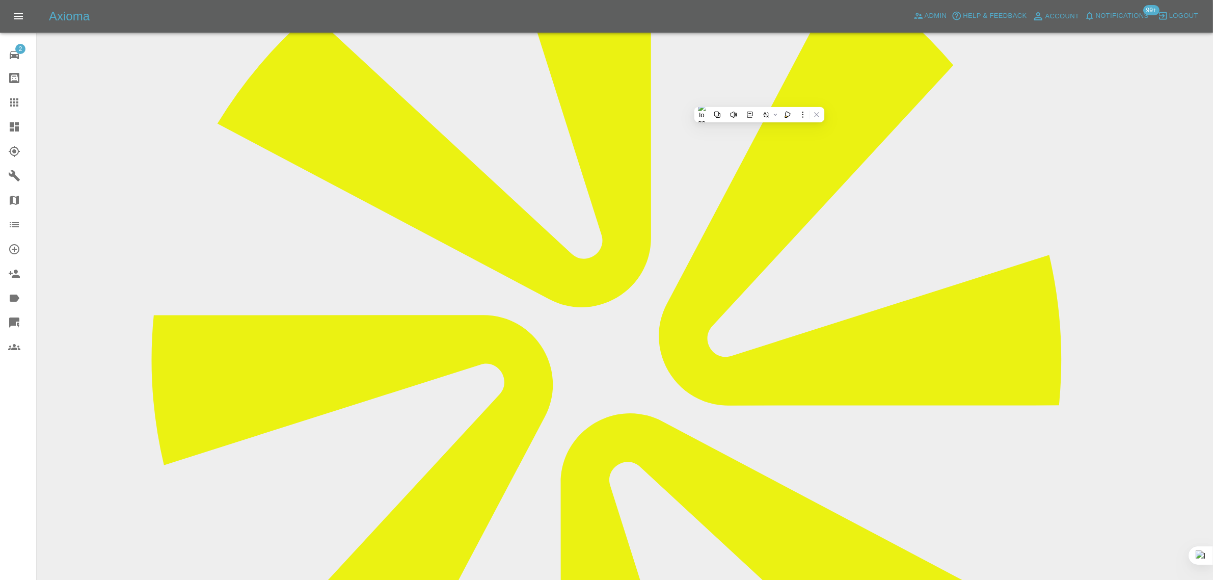
scroll to position [382, 0]
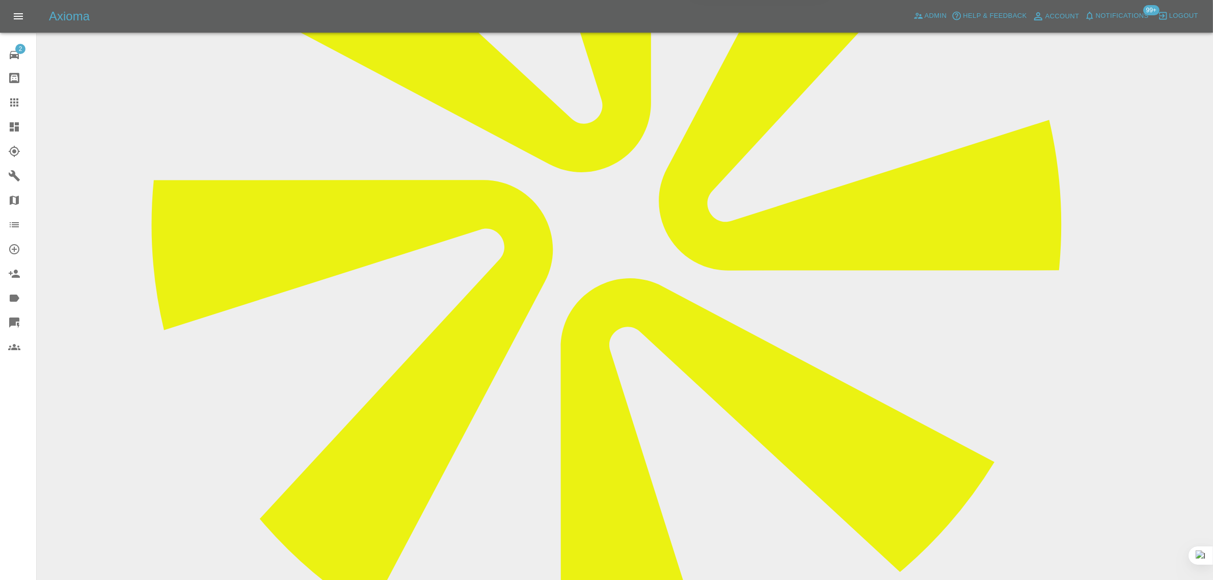
paste textarea "traceywoodcock1@sky.com"
type textarea "email address updated from customerrelations@nationalwindscreens.co.uk to trace…"
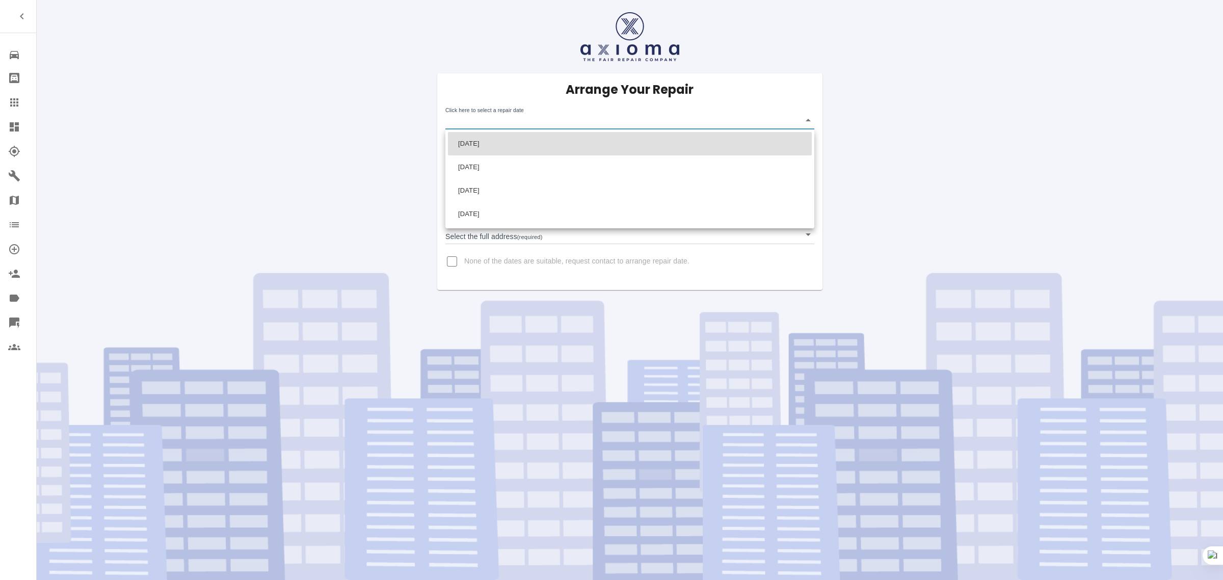
click at [512, 122] on body "Repair home Bodyshop home Claims Dashboard Explorer Garages Map Organization Cr…" at bounding box center [611, 290] width 1223 height 580
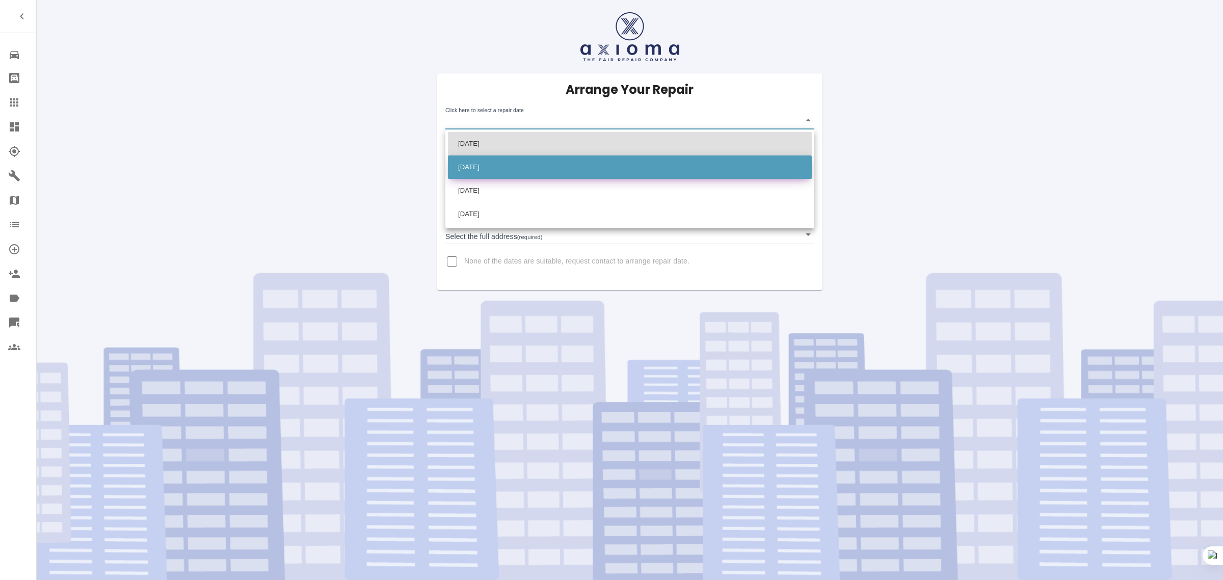
click at [495, 167] on li "[DATE]" at bounding box center [630, 166] width 364 height 23
type input "[DATE]T00:00:00.000Z"
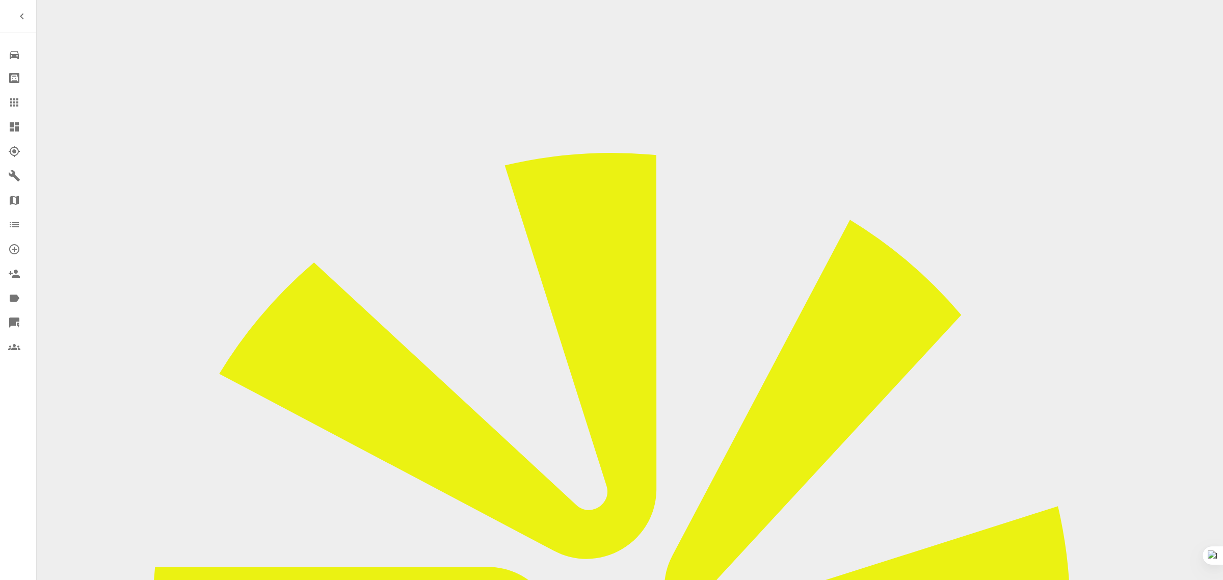
checkbox input "false"
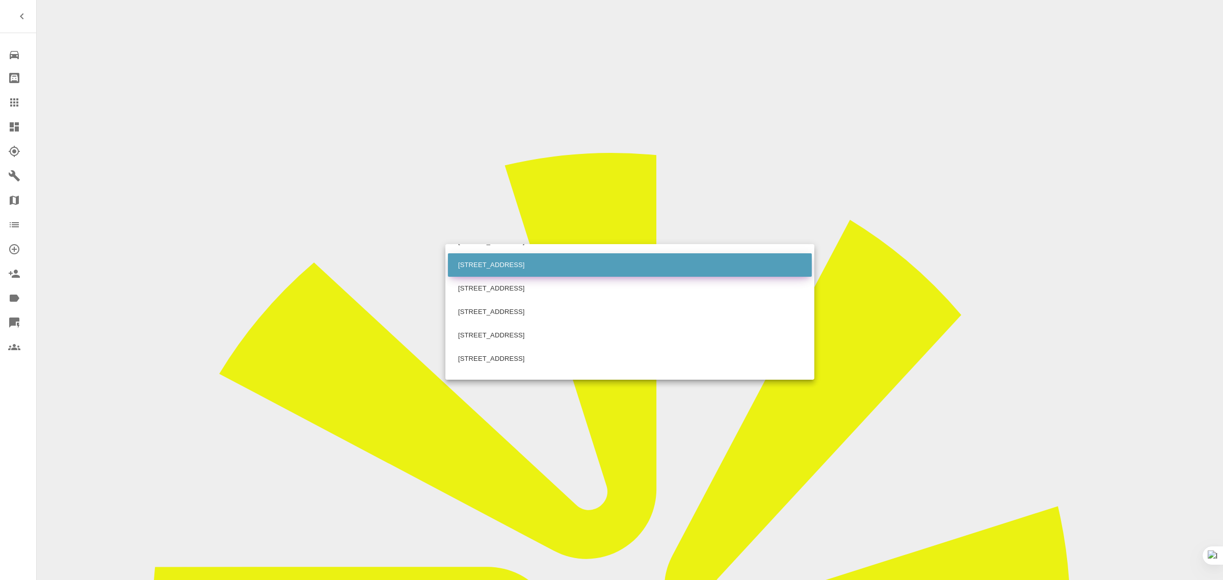
scroll to position [127, 0]
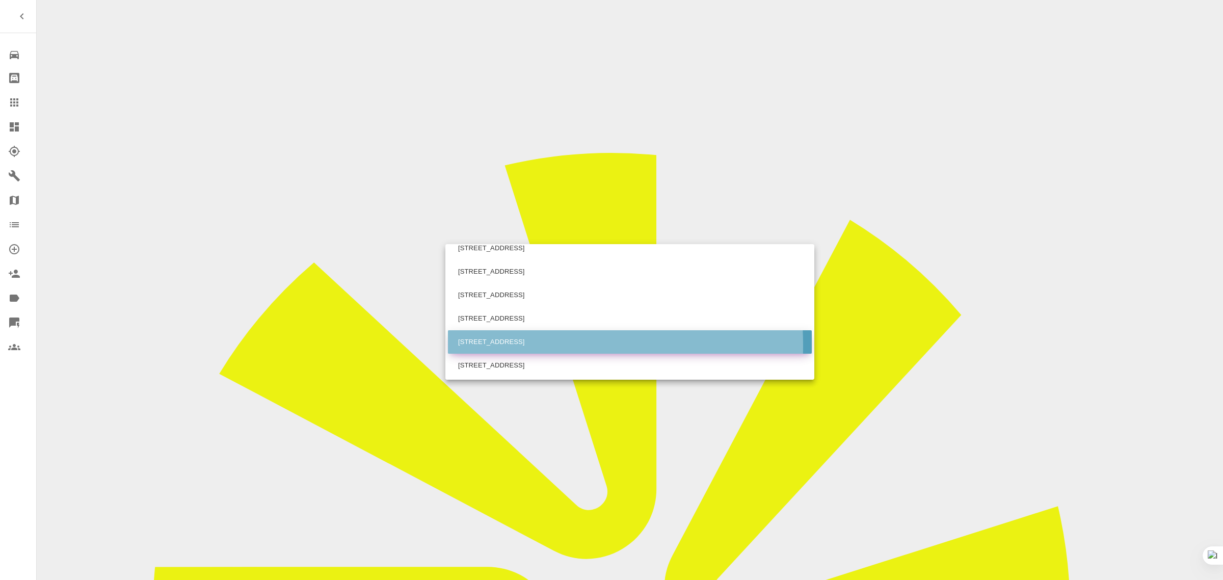
click at [474, 345] on li "[STREET_ADDRESS]" at bounding box center [630, 341] width 364 height 23
type input "10 Chesterton Place Whiteley, Fareham Hampshire"
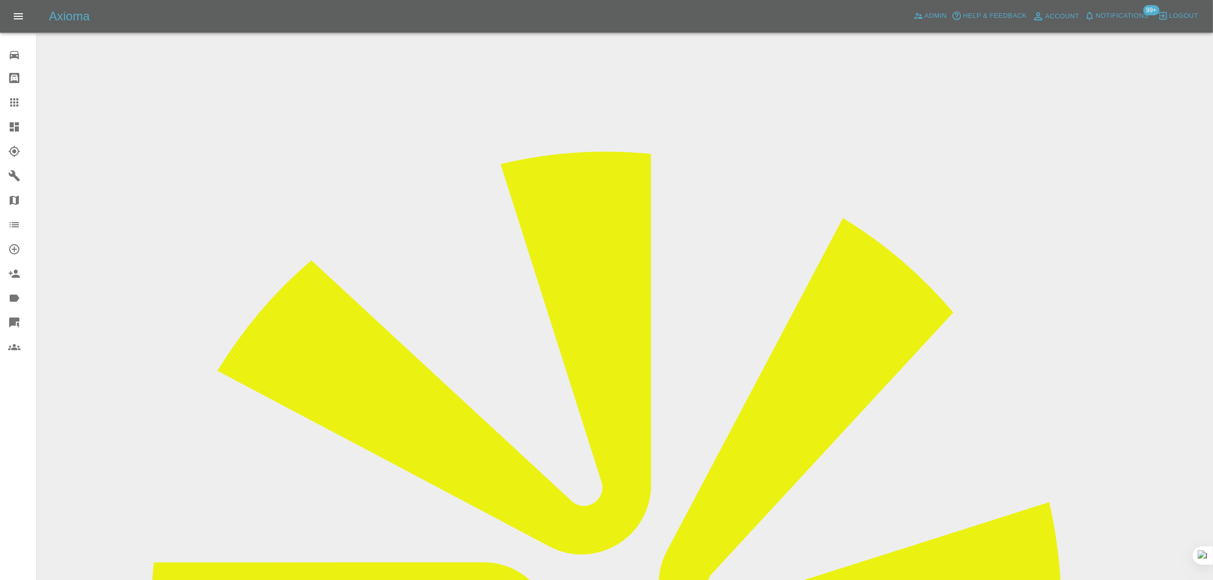
click at [7, 103] on link "Claims" at bounding box center [18, 102] width 36 height 24
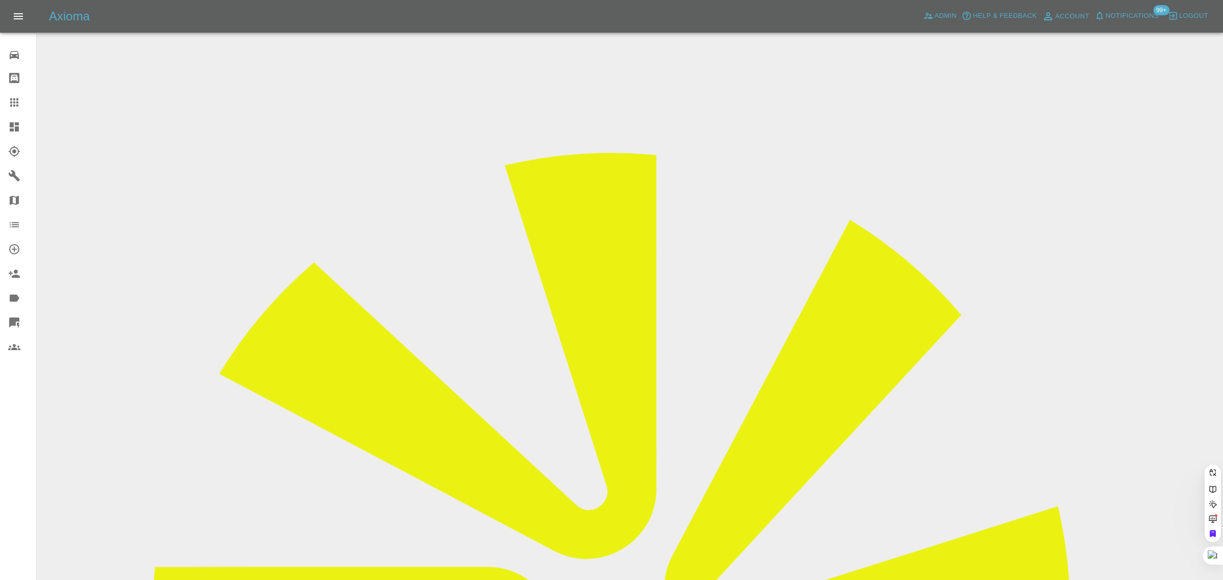
paste input "[EMAIL_ADDRESS][DOMAIN_NAME]"
type input "[EMAIL_ADDRESS][DOMAIN_NAME]"
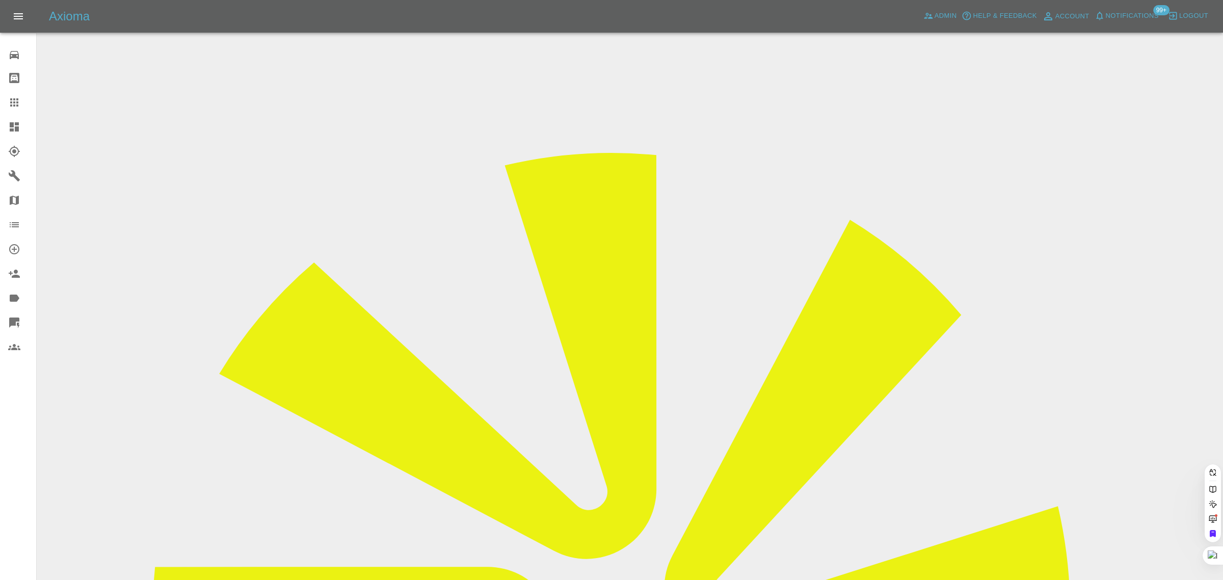
scroll to position [0, 13]
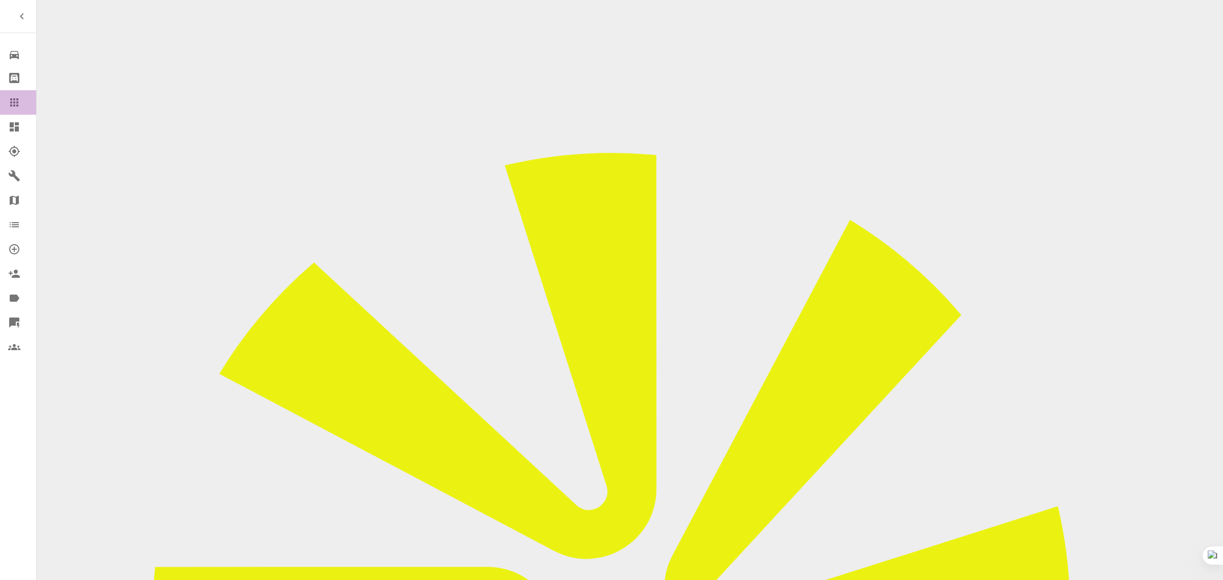
click at [11, 97] on icon at bounding box center [14, 102] width 12 height 12
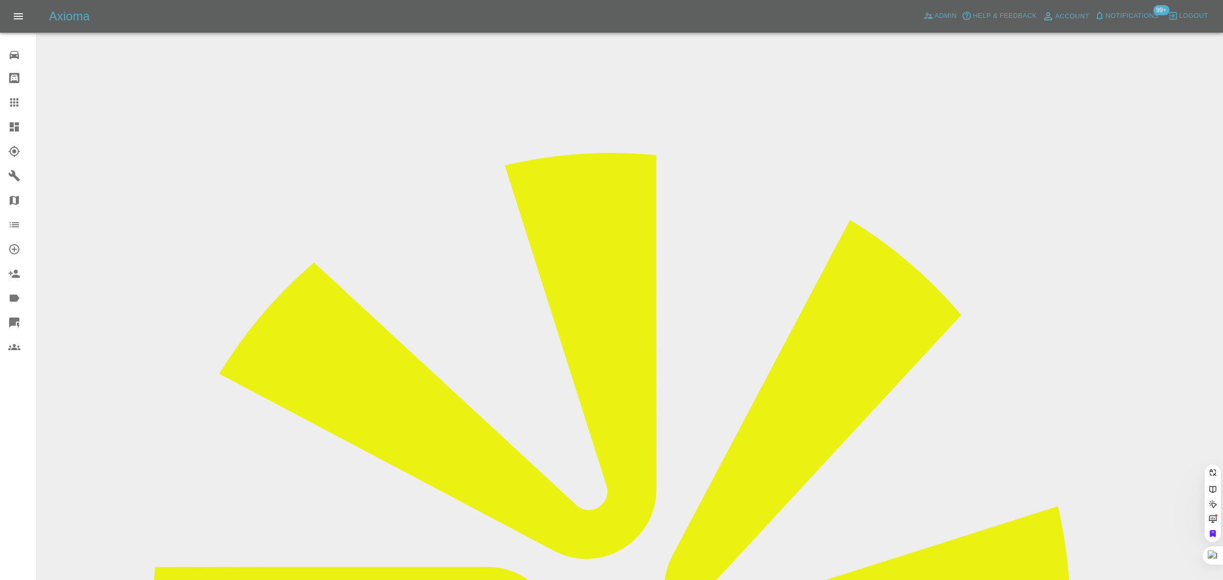
paste input "chan_may88@hotmail.com"
type input "chan_may88@hotmail.com"
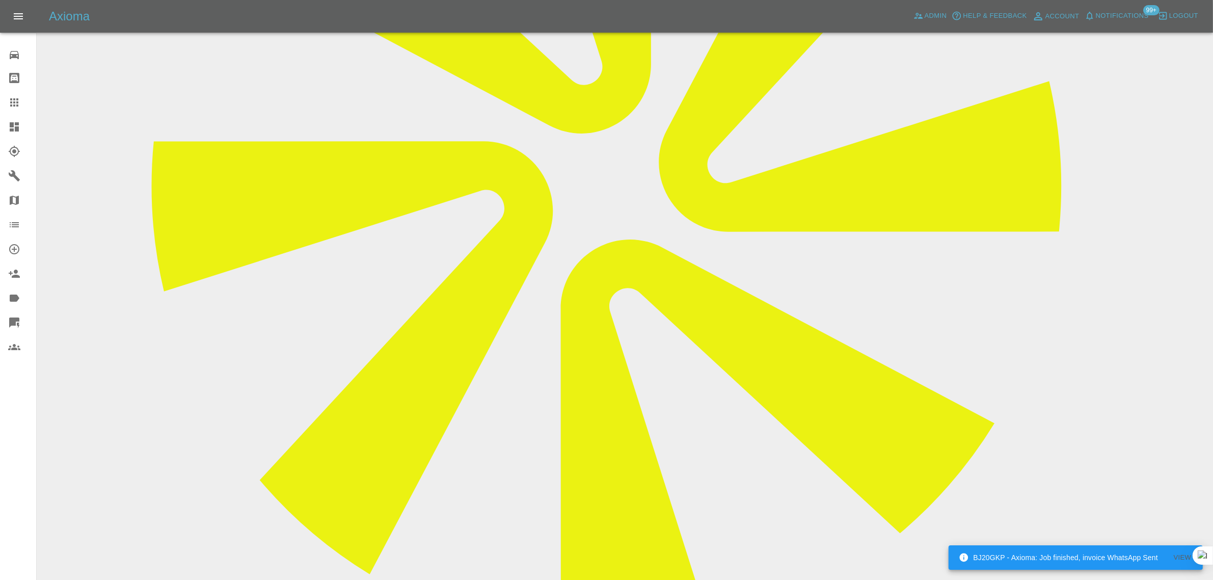
scroll to position [255, 0]
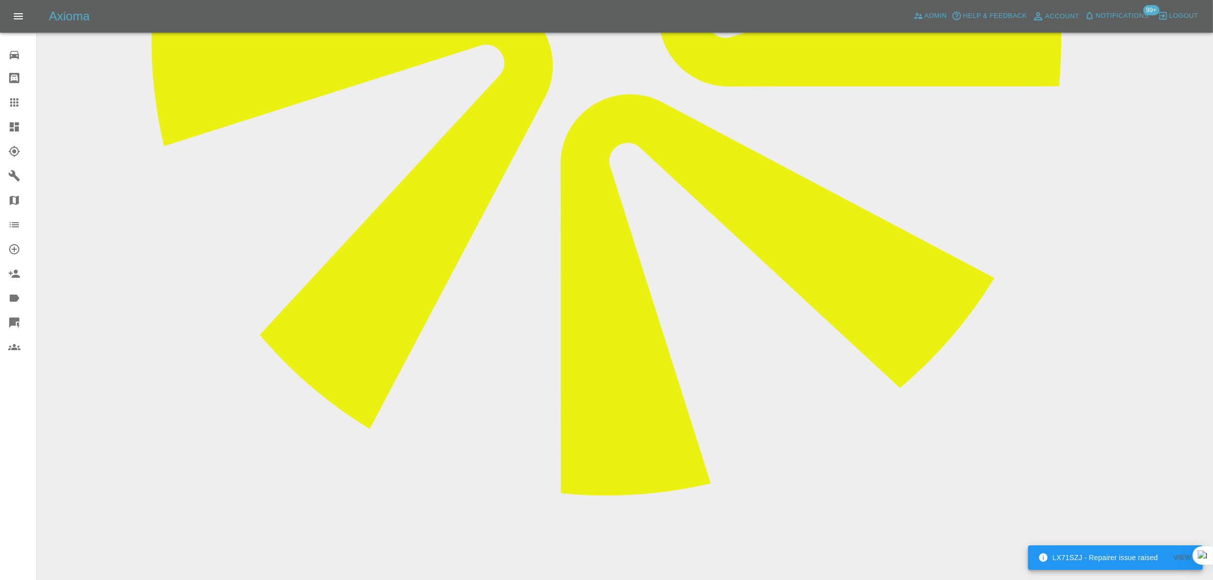
scroll to position [573, 0]
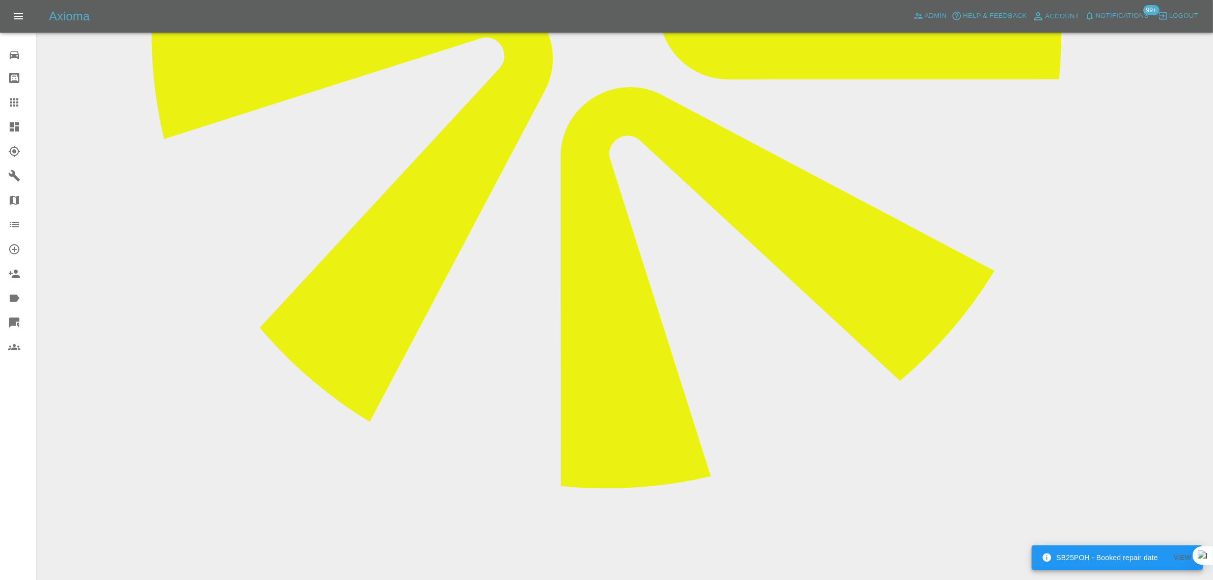
click at [14, 98] on icon at bounding box center [14, 102] width 8 height 8
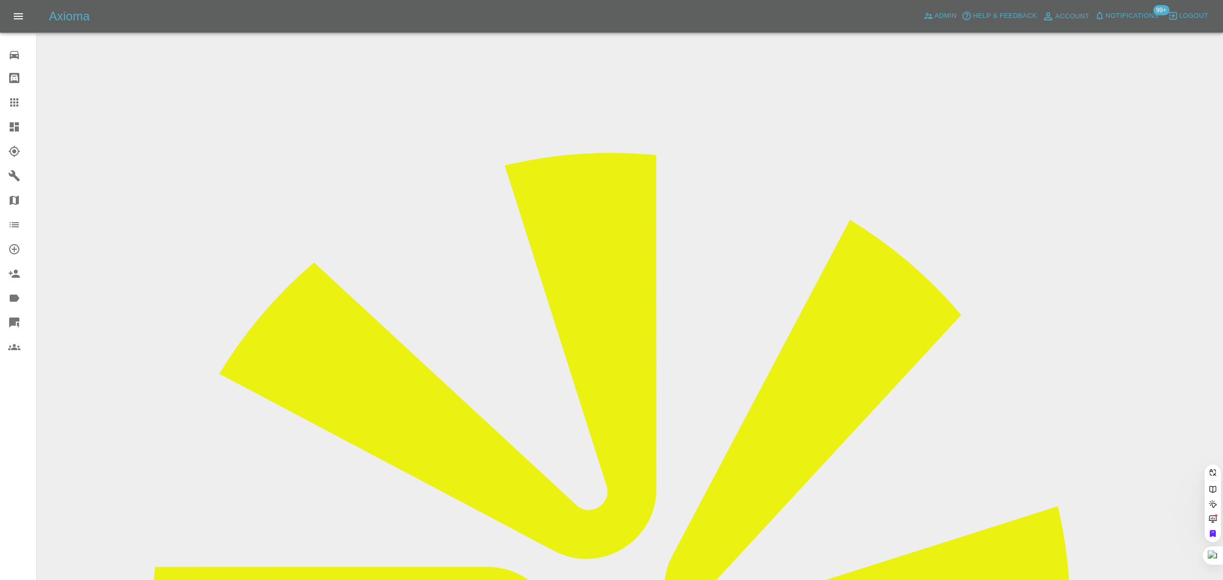
paste input "sam.bedford@hotmail.co.uk"
type input "sam.bedford@hotmail.co.uk"
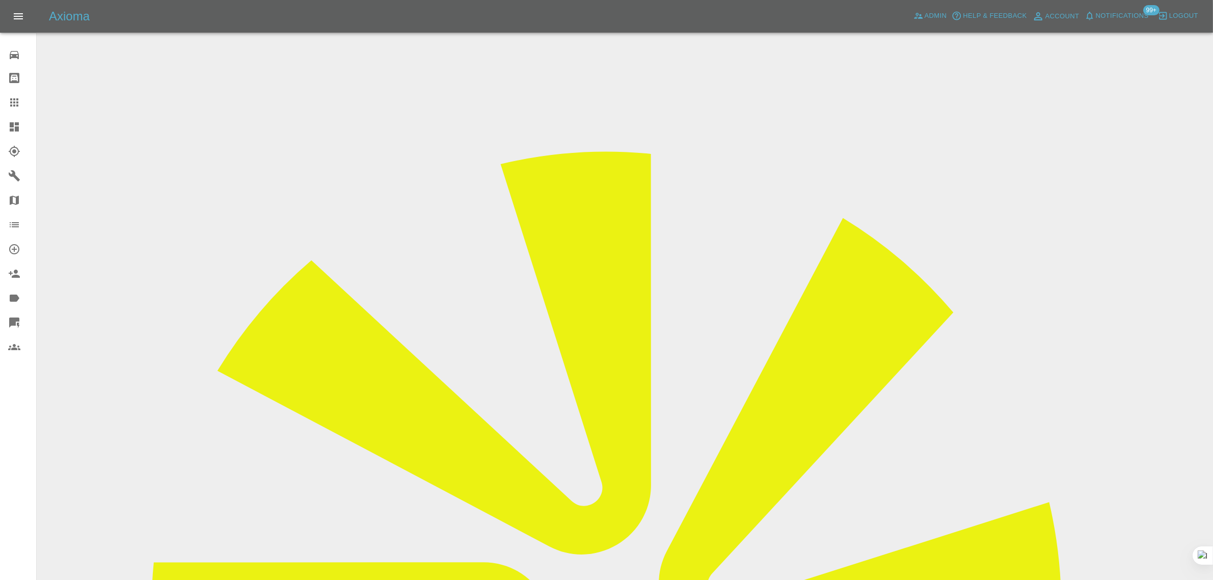
click at [22, 96] on div at bounding box center [22, 102] width 29 height 12
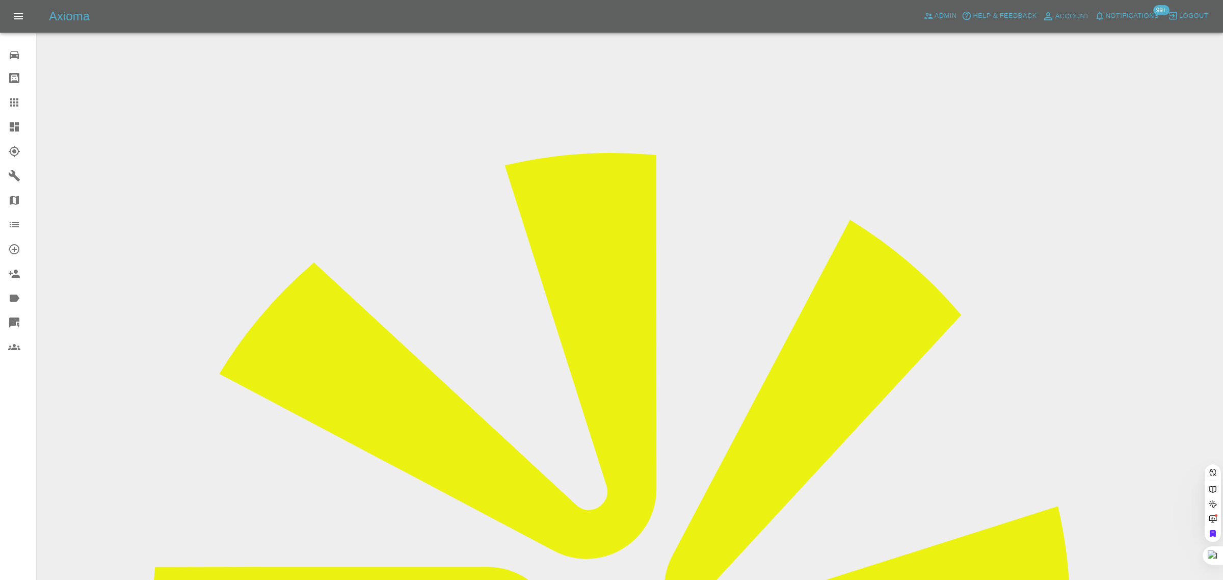
paste input "deborahrea83@yahoo.com"
type input "deborahrea83@yahoo.com"
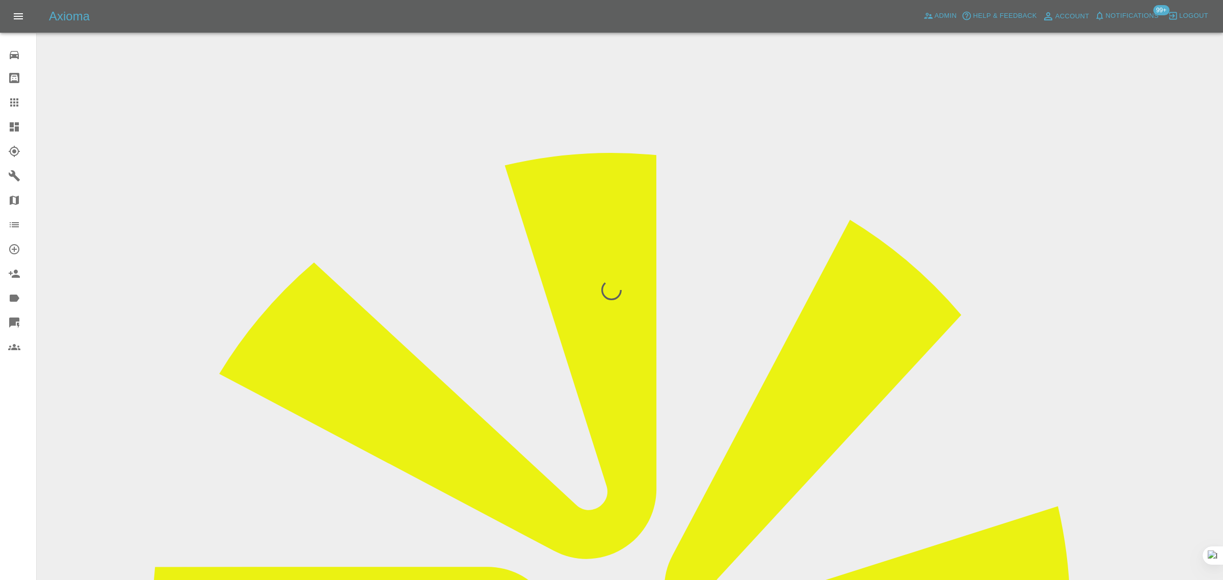
click at [1, 482] on div "0 Repair home Bodyshop home Claims Dashboard Explorer Garages Map Organization …" at bounding box center [18, 290] width 37 height 580
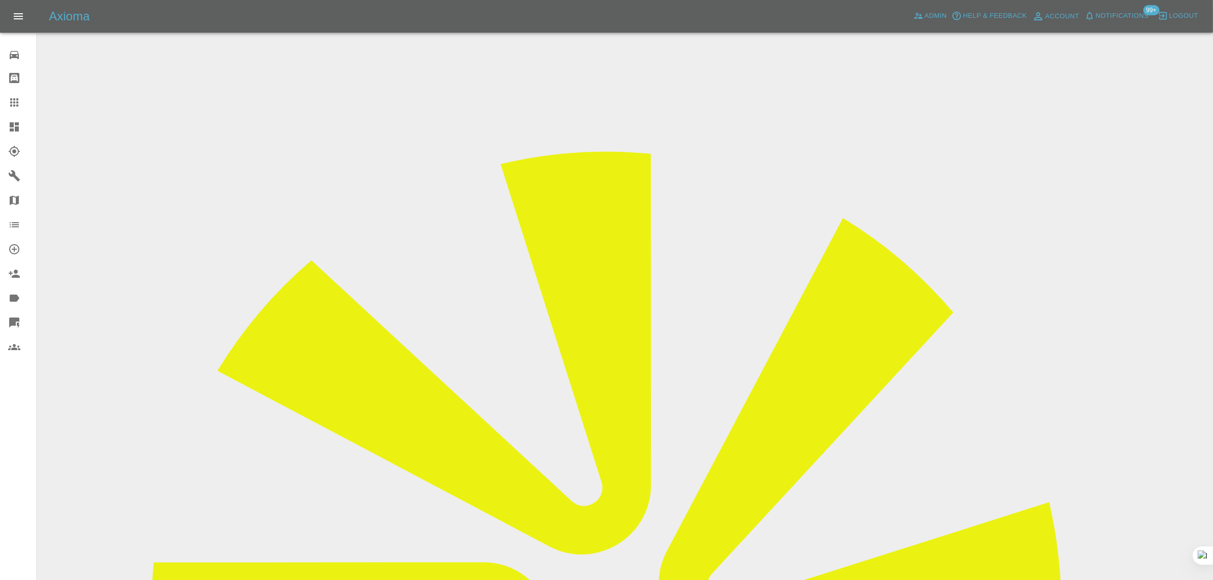
click at [14, 95] on link "Claims" at bounding box center [18, 102] width 36 height 24
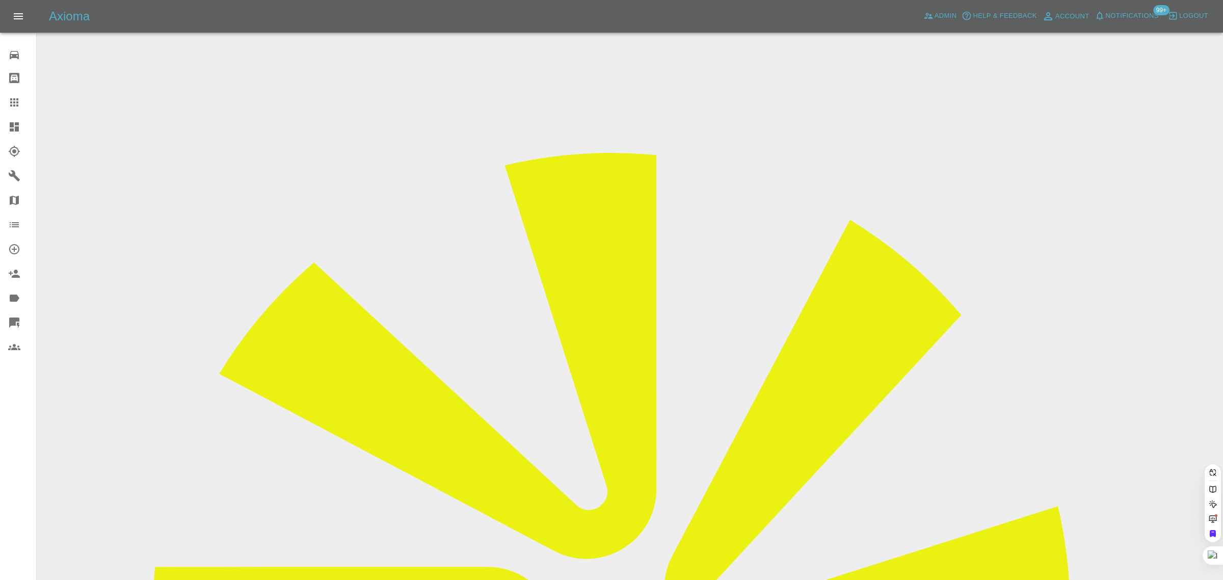
paste input "carlmaslen1@gmail.com"
type input "carlmaslen1@gmail.co"
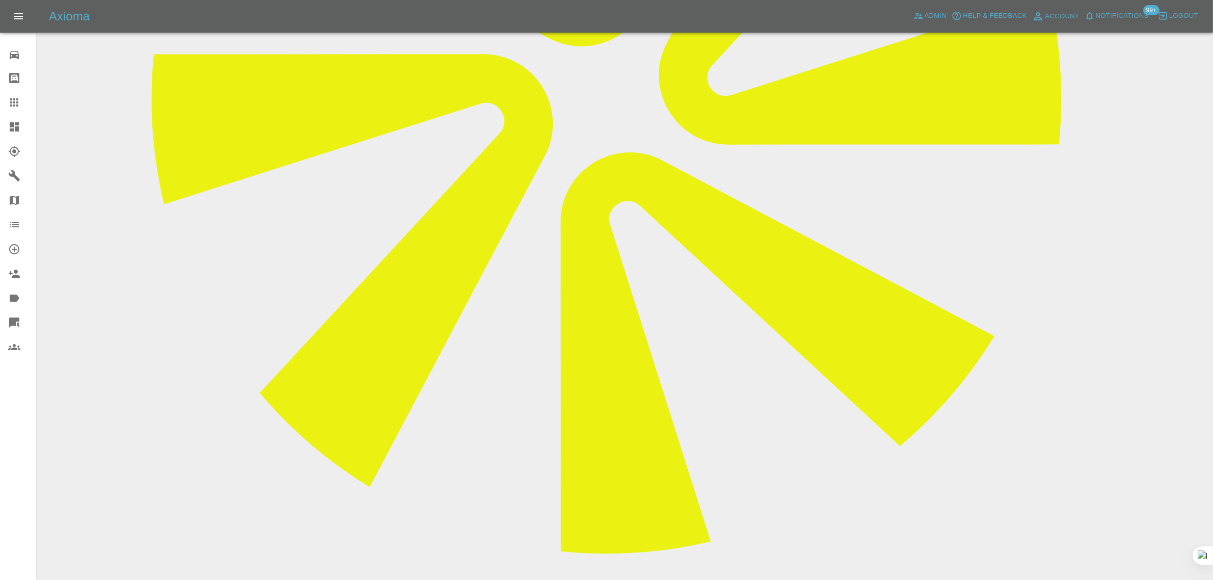
scroll to position [509, 0]
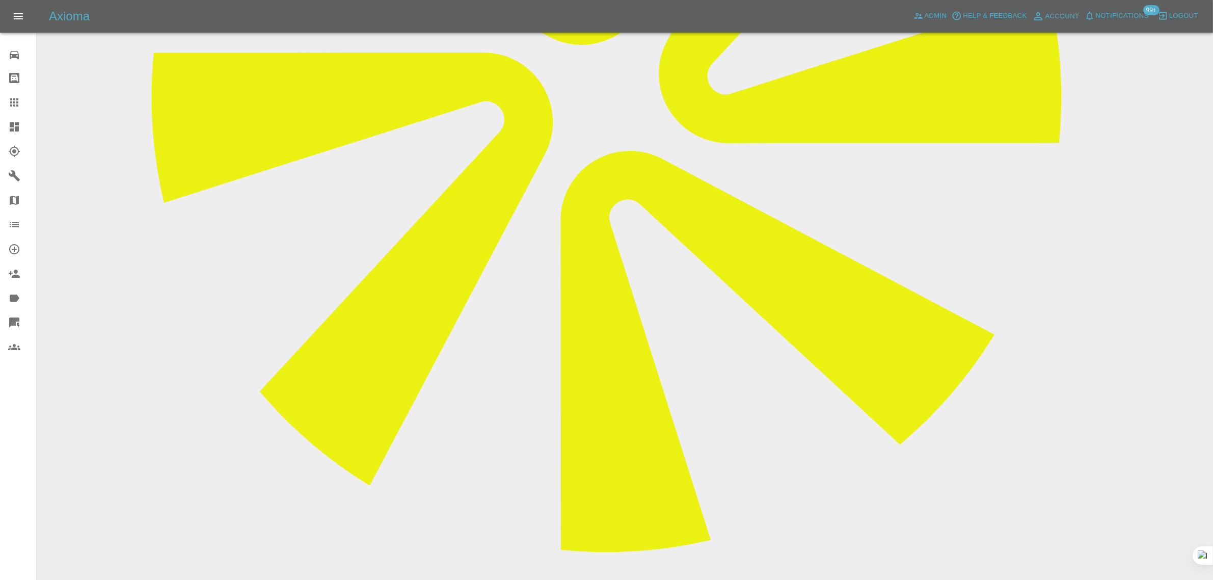
paste textarea "Hi I have a booking for repairs to my car on 29th September that I wish to canc…"
type textarea "Hi I have a booking for repairs to my car on 29th September that I wish to canc…"
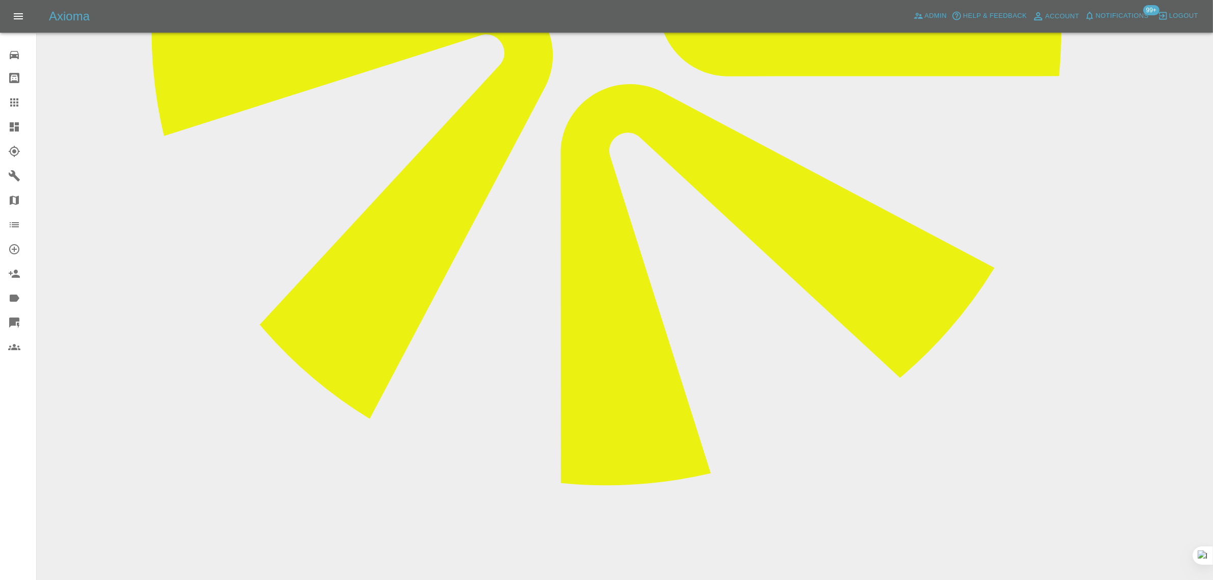
scroll to position [382, 0]
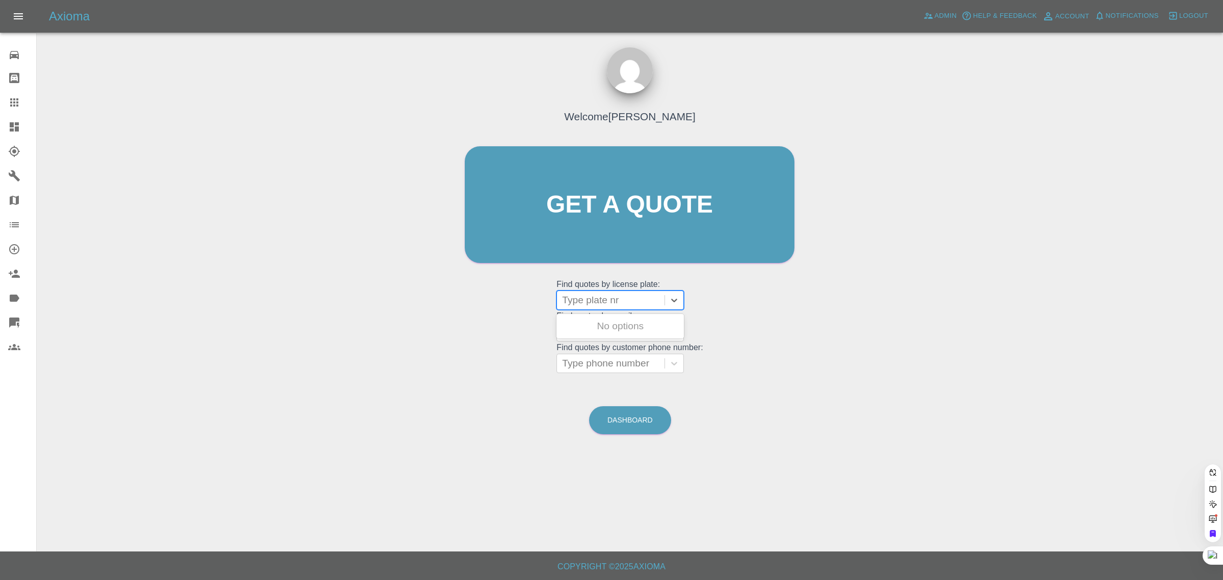
click at [591, 296] on div at bounding box center [610, 300] width 97 height 14
paste input "HV25OBW"
type input "HV25OBW"
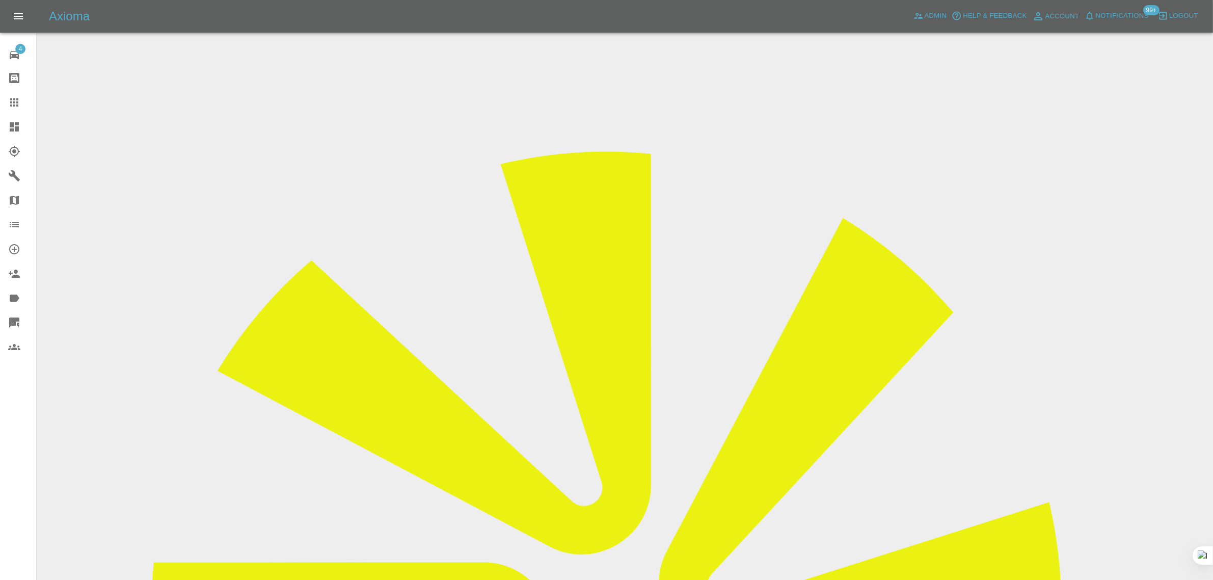
drag, startPoint x: 580, startPoint y: 342, endPoint x: 681, endPoint y: 334, distance: 101.7
copy tr "[EMAIL_ADDRESS][DOMAIN_NAME]"
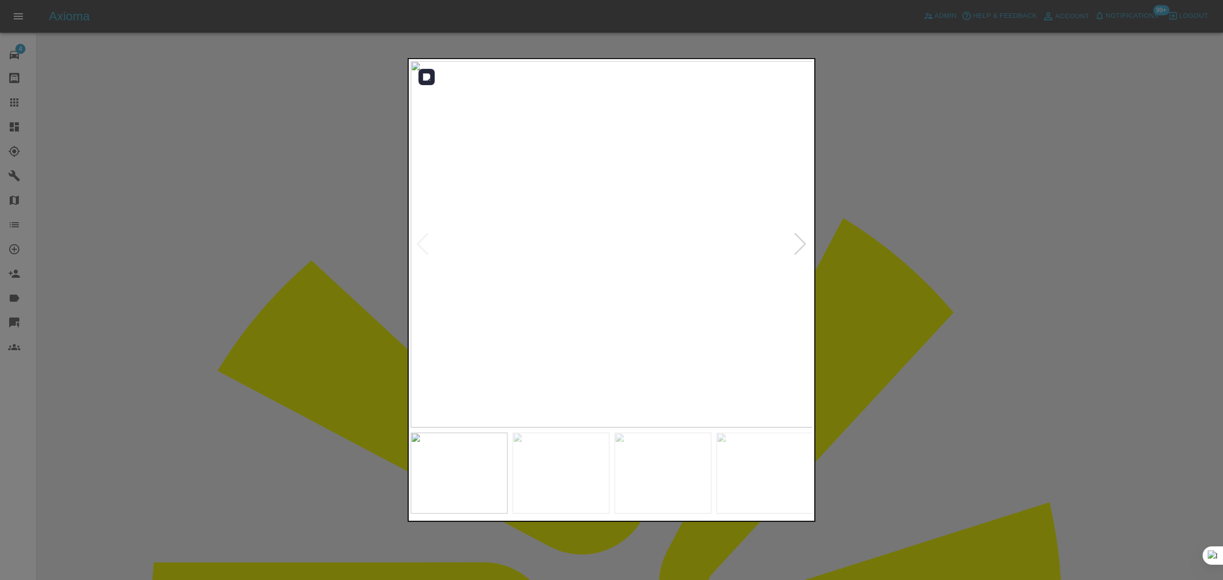
click at [798, 245] on div at bounding box center [800, 244] width 14 height 22
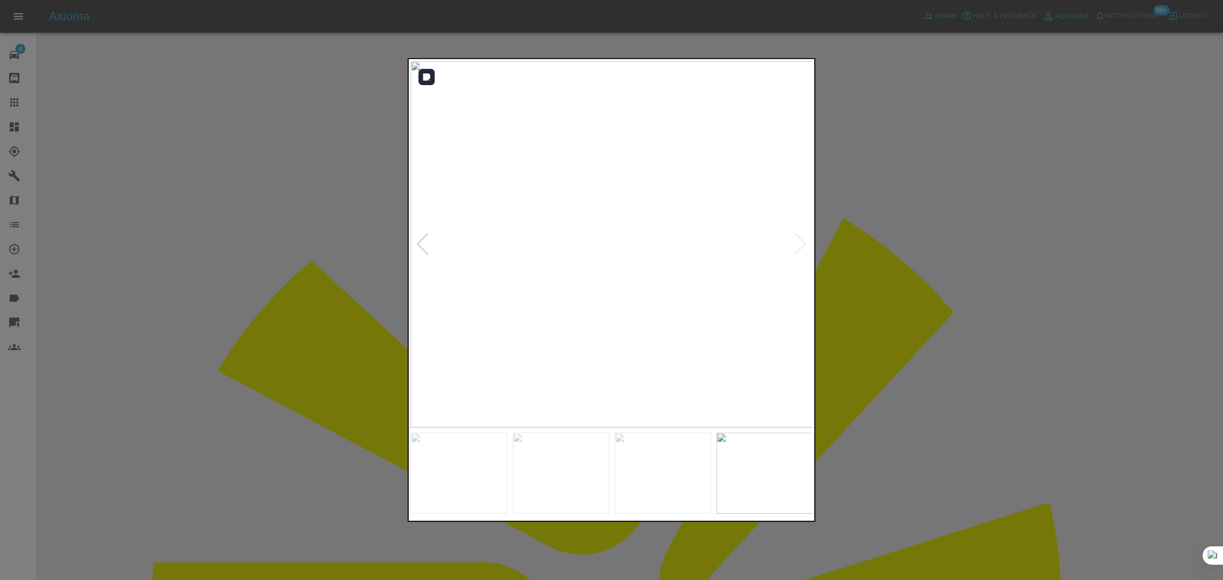
click at [798, 245] on img at bounding box center [612, 244] width 402 height 366
click at [902, 254] on div at bounding box center [611, 290] width 1223 height 580
